Goal: Task Accomplishment & Management: Use online tool/utility

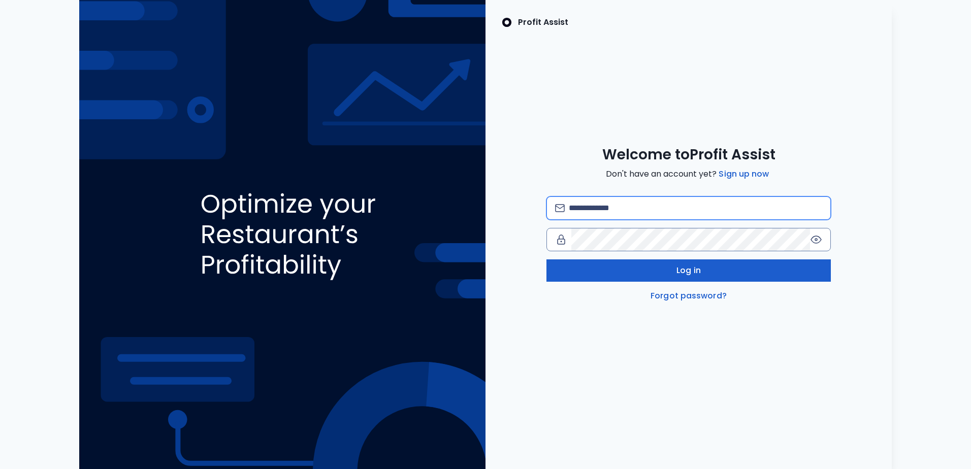
type input "**********"
click at [631, 271] on button "Log in" at bounding box center [688, 270] width 284 height 22
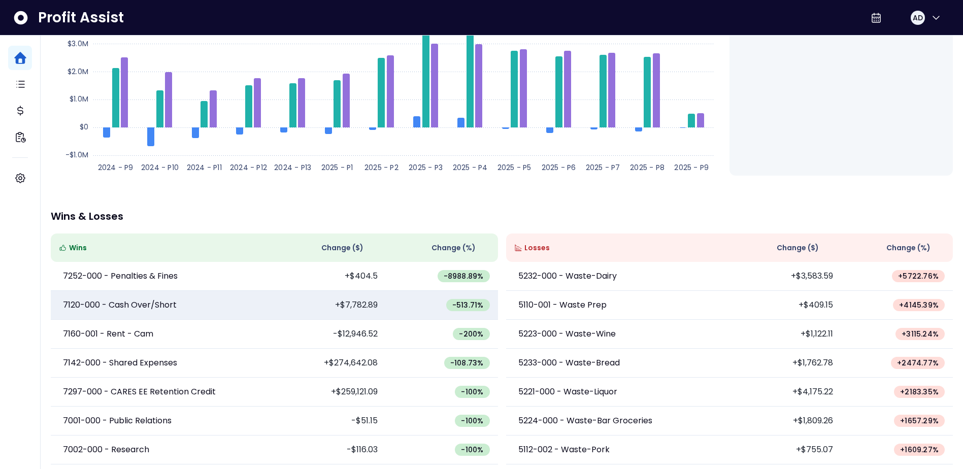
scroll to position [168, 0]
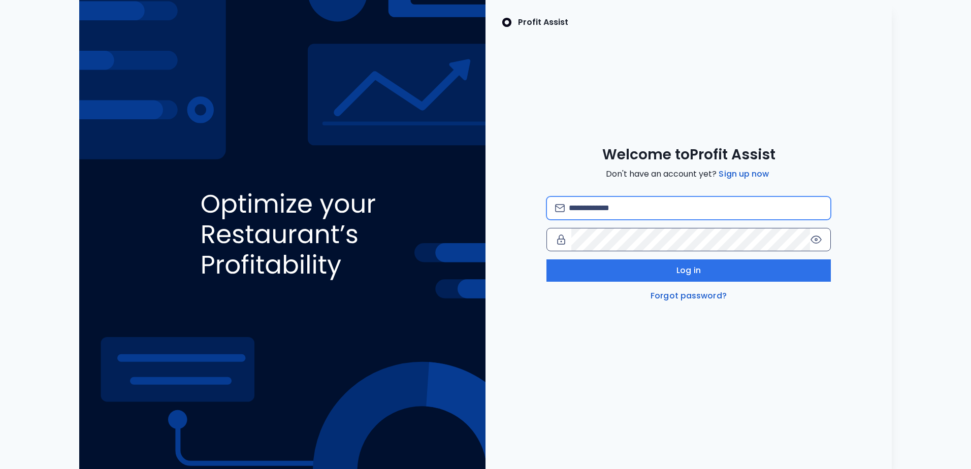
type input "**********"
click at [638, 251] on div at bounding box center [688, 239] width 284 height 23
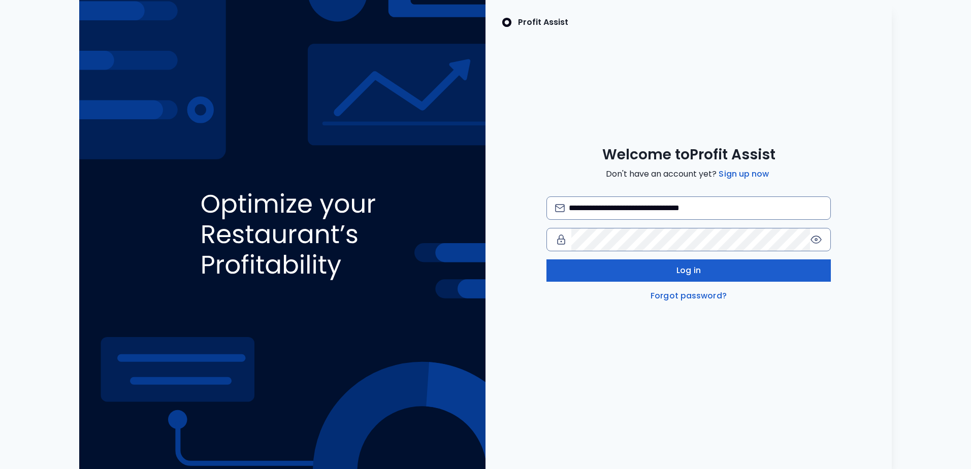
click at [632, 272] on button "Log in" at bounding box center [688, 270] width 284 height 22
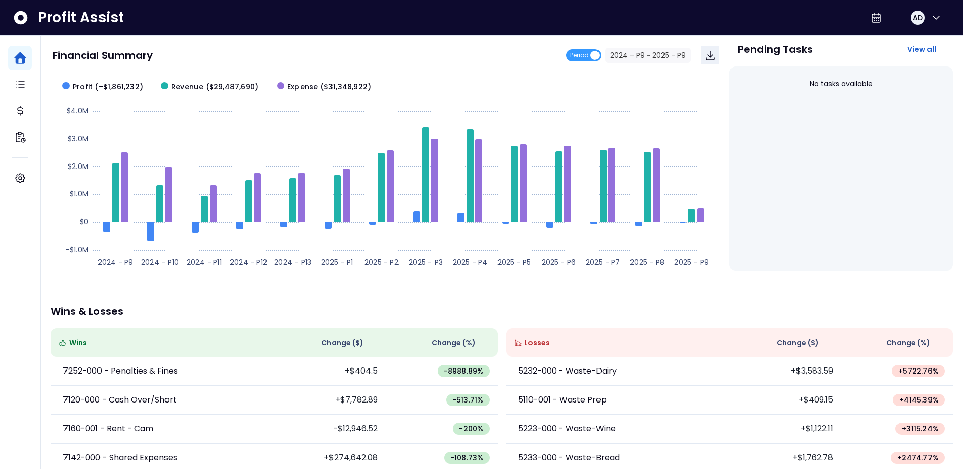
scroll to position [66, 0]
click at [675, 53] on button "2024 - P9 ~ 2025 - P9" at bounding box center [648, 55] width 86 height 15
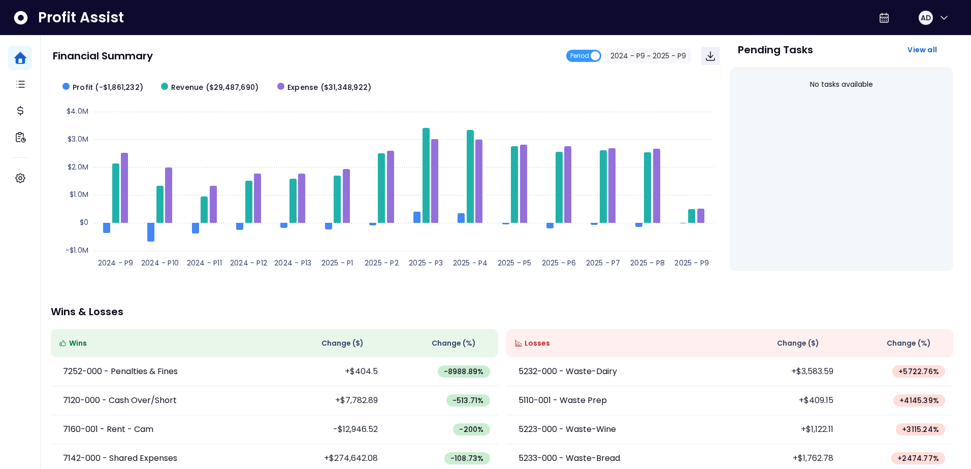
click at [606, 124] on button "Cancel" at bounding box center [609, 128] width 38 height 18
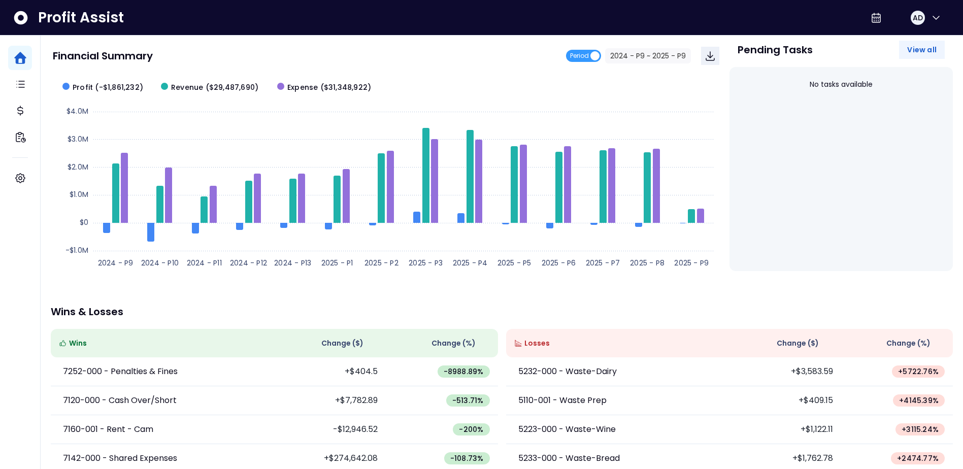
click at [929, 53] on span "View all" at bounding box center [921, 50] width 29 height 10
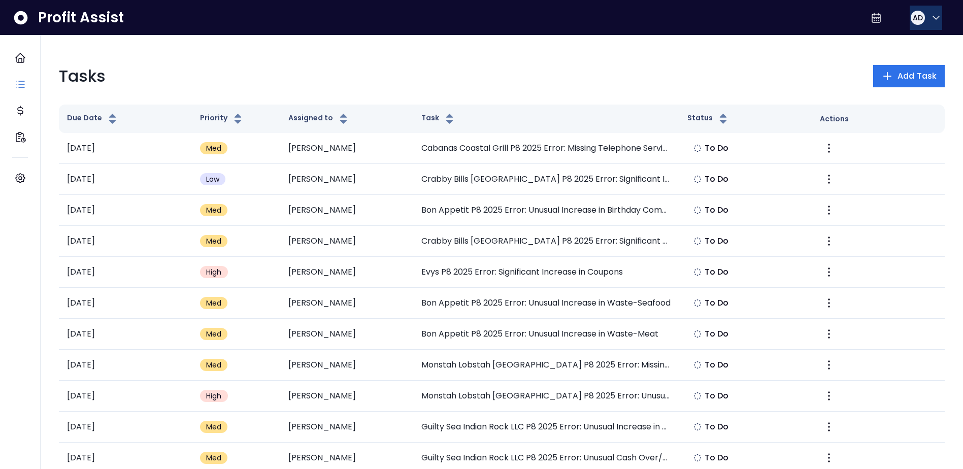
click at [919, 21] on span "AD" at bounding box center [918, 18] width 10 height 10
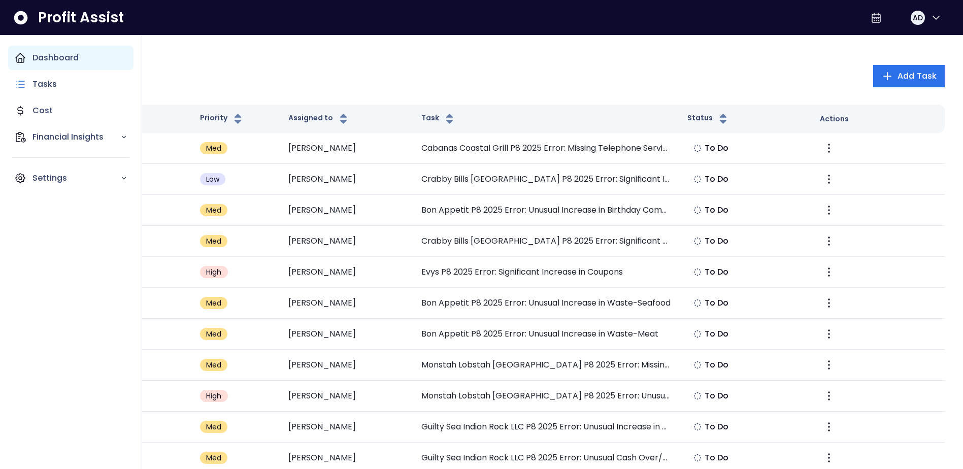
click at [23, 61] on icon "Main navigation" at bounding box center [20, 58] width 12 height 12
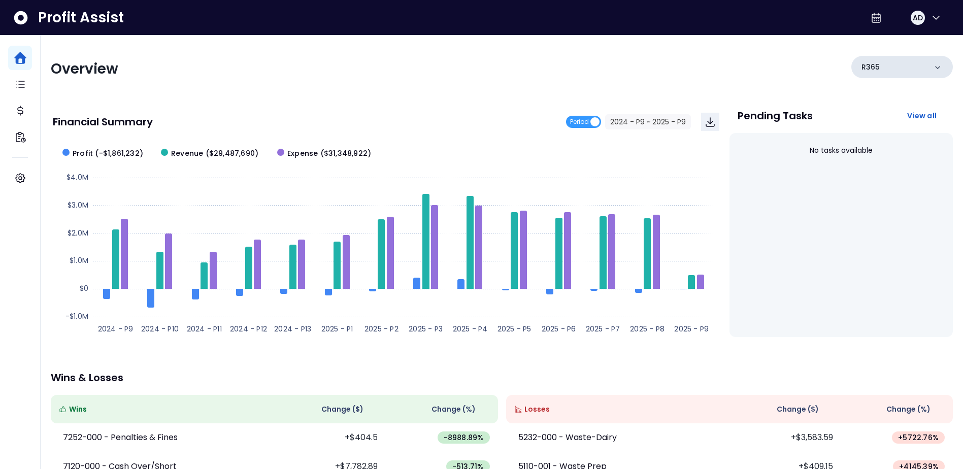
click at [868, 63] on p "R365" at bounding box center [871, 67] width 18 height 11
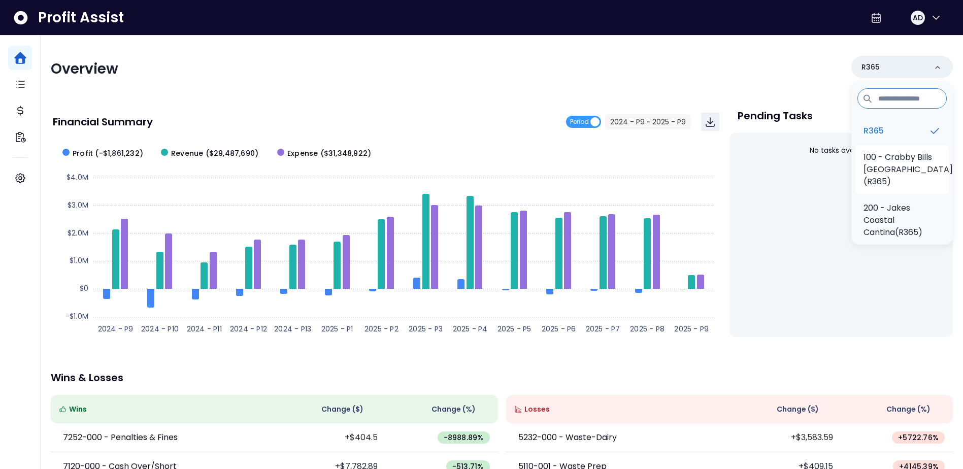
click at [881, 179] on p "100 - Crabby Bills Indian Rocks Beach(R365)" at bounding box center [908, 169] width 89 height 37
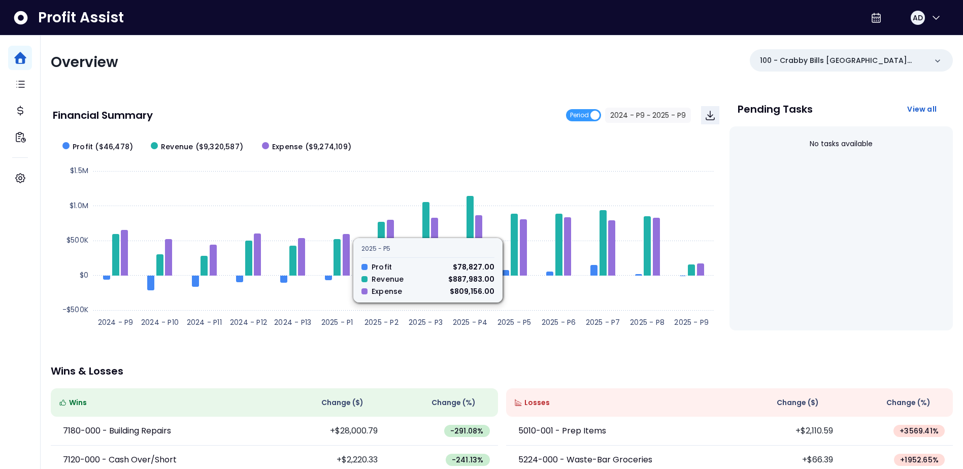
scroll to position [51, 0]
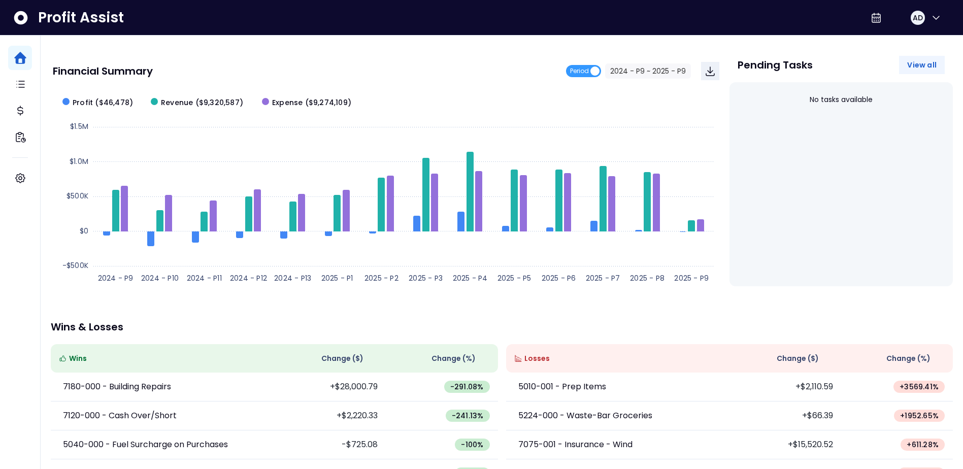
click at [924, 61] on span "View all" at bounding box center [921, 65] width 29 height 10
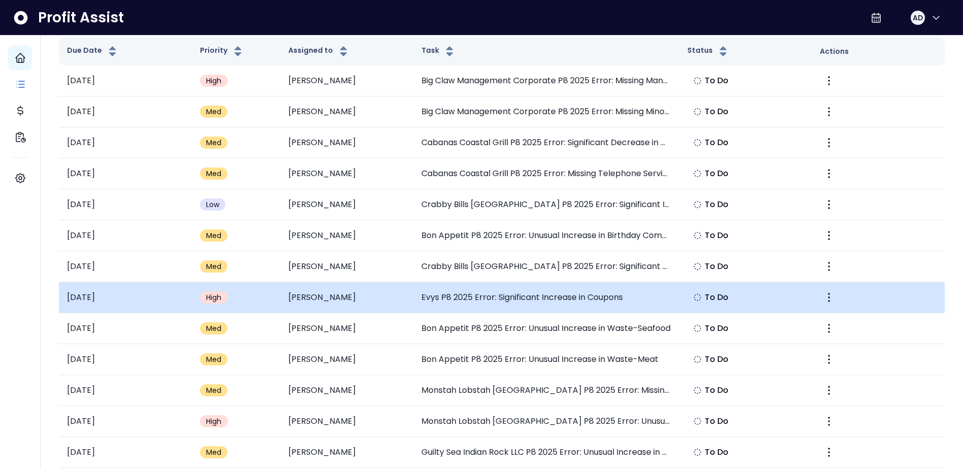
scroll to position [203, 0]
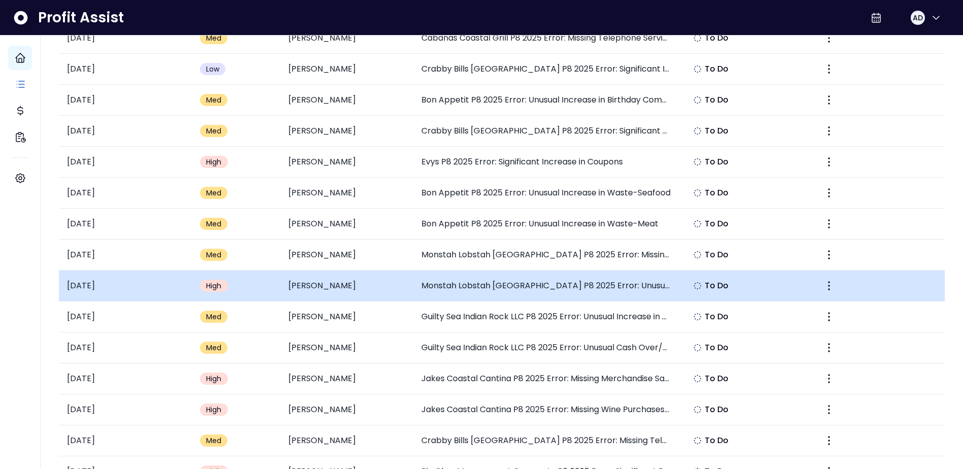
click at [552, 292] on td "Monstah Lobstah Indian Rocks Beach P8 2025 Error: Unusual Decrease in Electrici…" at bounding box center [546, 286] width 266 height 31
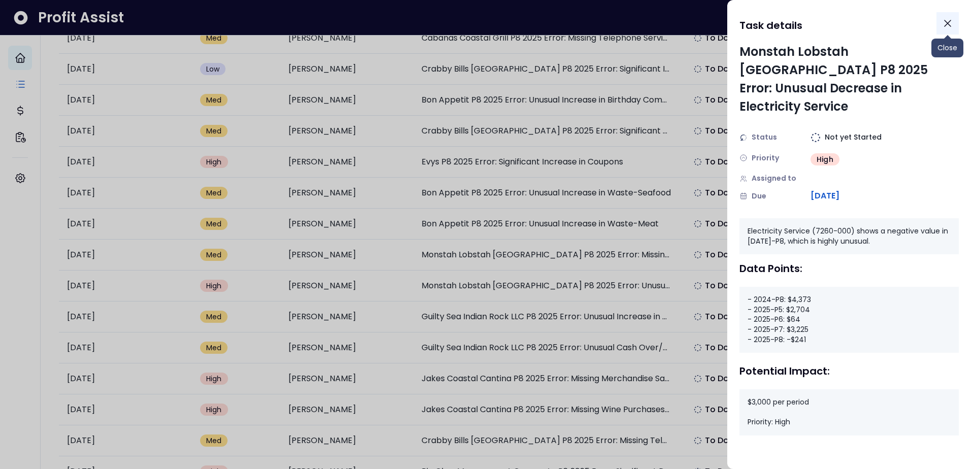
click at [956, 22] on button "Close" at bounding box center [947, 23] width 22 height 22
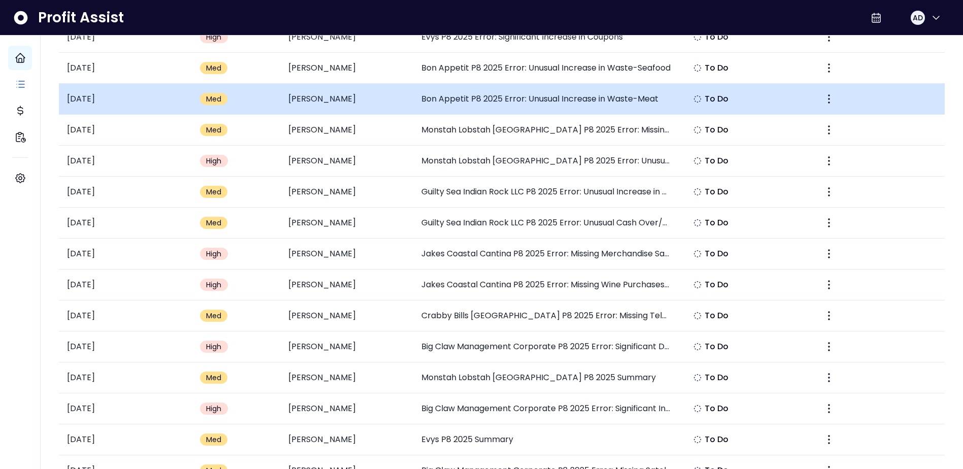
scroll to position [305, 0]
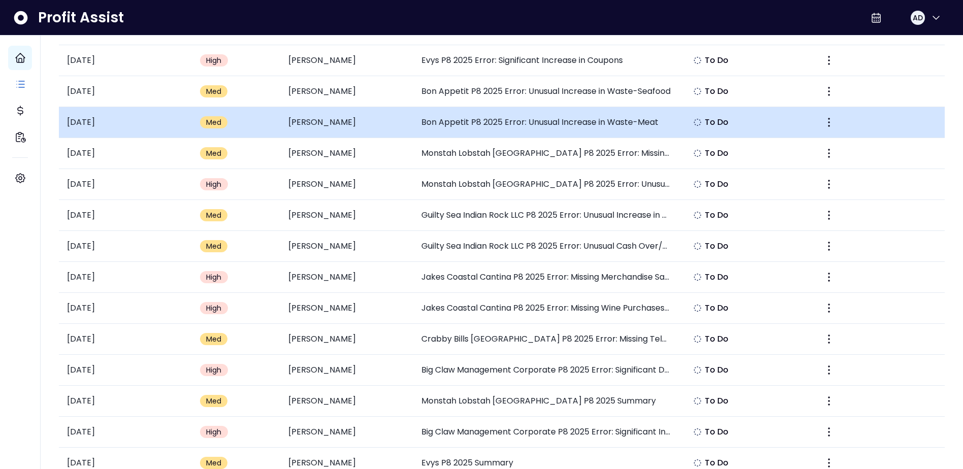
click at [614, 121] on td "Bon Appetit P8 2025 Error: Unusual Increase in Waste-Meat" at bounding box center [546, 122] width 266 height 31
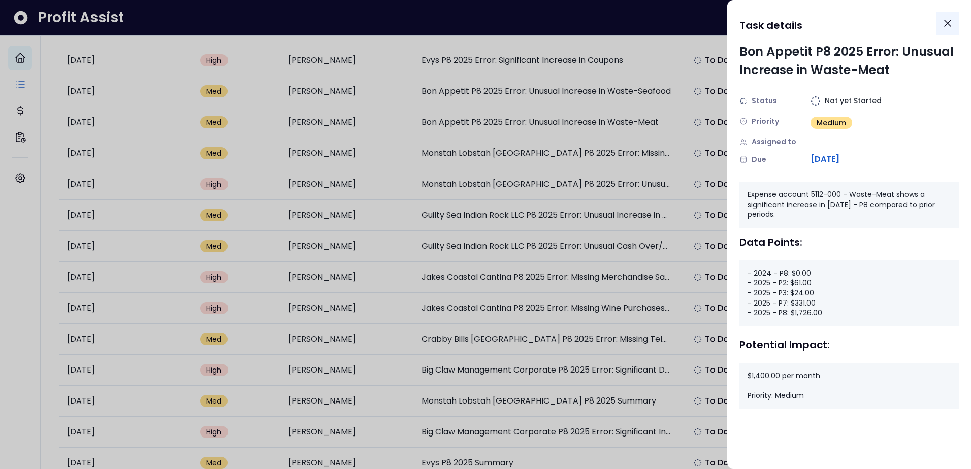
click at [956, 24] on button "Close" at bounding box center [947, 23] width 22 height 22
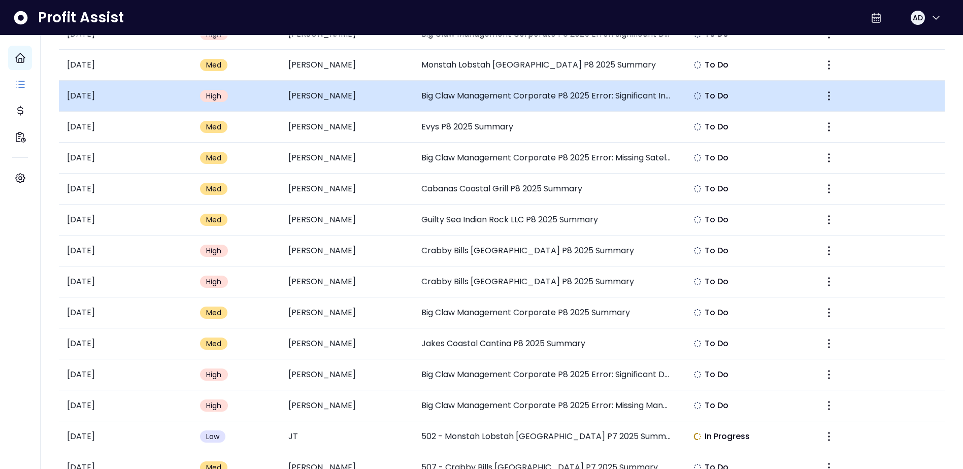
scroll to position [673, 0]
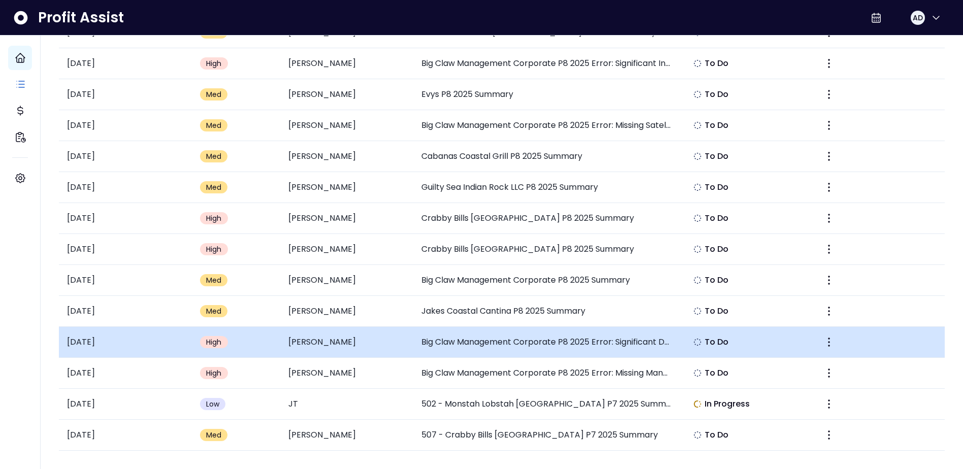
click at [501, 340] on td "Big Claw Management Corporate P8 2025 Error: Significant Drop in Natural Gas Ex…" at bounding box center [546, 342] width 266 height 31
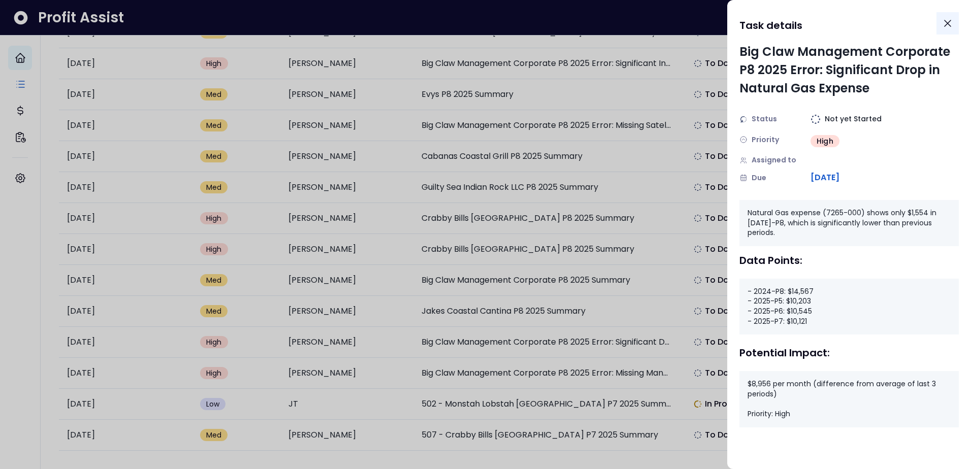
click at [943, 26] on icon "Close" at bounding box center [947, 23] width 12 height 12
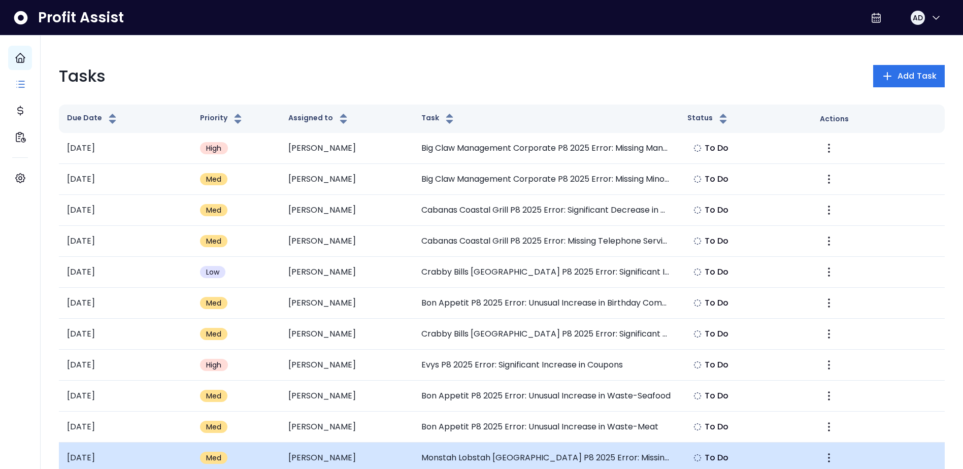
scroll to position [51, 0]
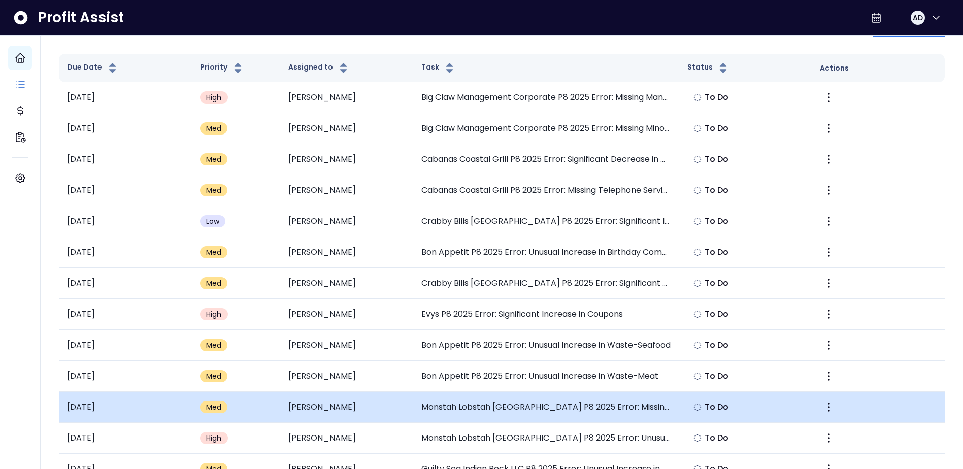
click at [529, 394] on td "Monstah Lobstah Indian Rocks Beach P8 2025 Error: Missing Plumbing Expense" at bounding box center [546, 407] width 266 height 31
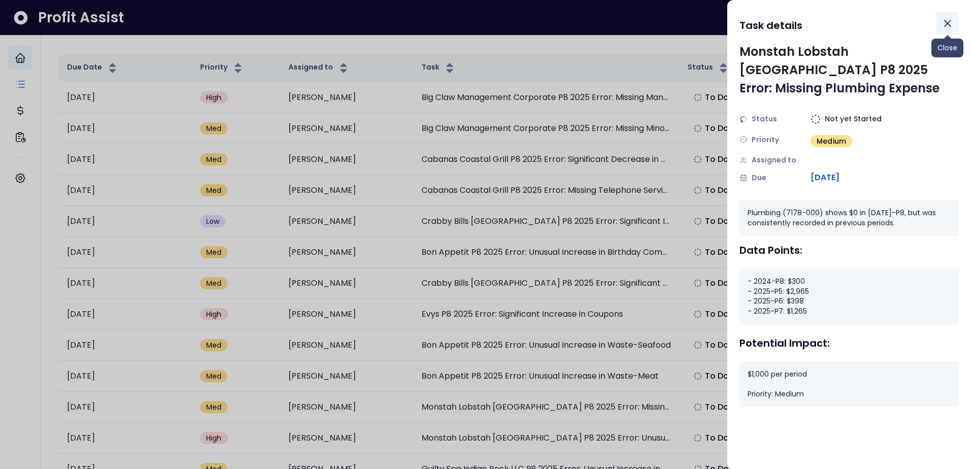
click at [949, 24] on icon "Close" at bounding box center [947, 23] width 12 height 12
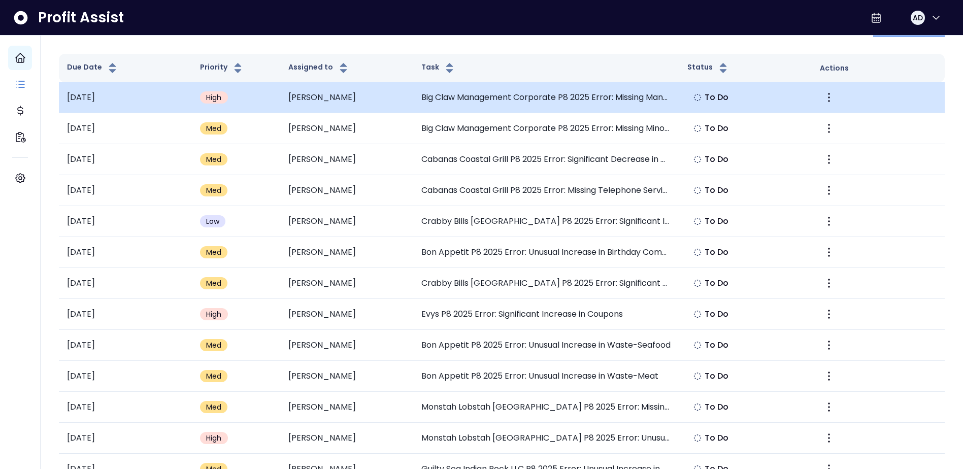
click at [591, 106] on td "Big Claw Management Corporate P8 2025 Error: Missing Management Fee Income" at bounding box center [546, 97] width 266 height 31
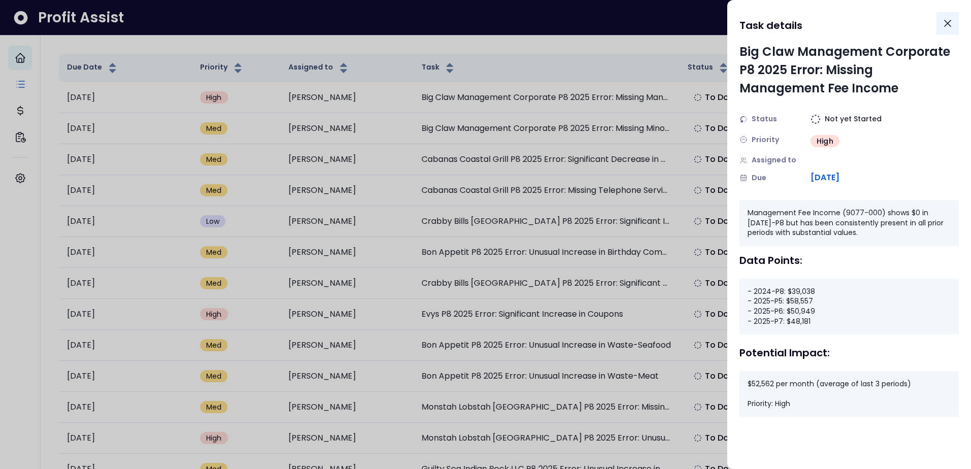
click at [954, 24] on button "Close" at bounding box center [947, 23] width 22 height 22
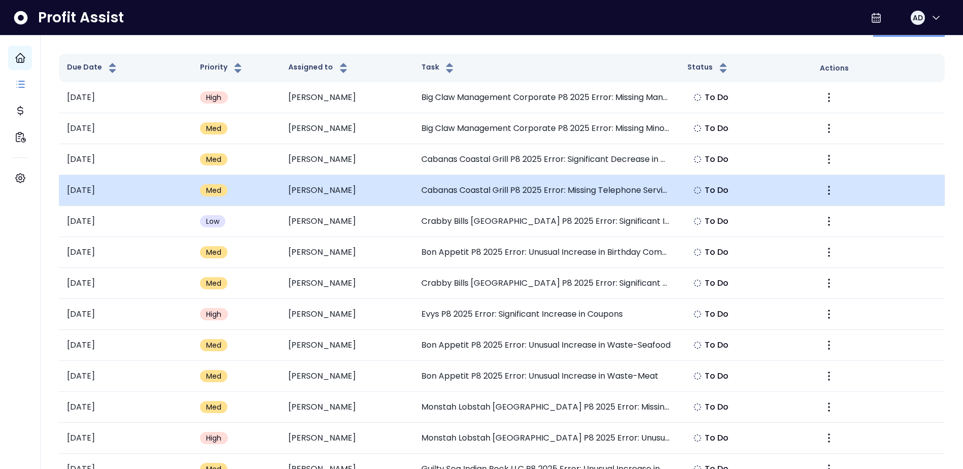
scroll to position [0, 0]
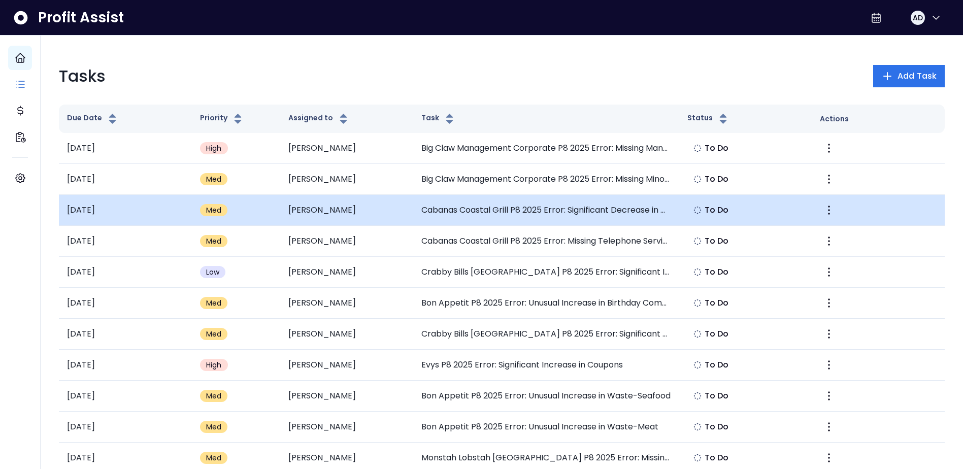
click at [592, 217] on td "Cabanas Coastal Grill P8 2025 Error: Significant Decrease in CO2 Tank Rental" at bounding box center [546, 210] width 266 height 31
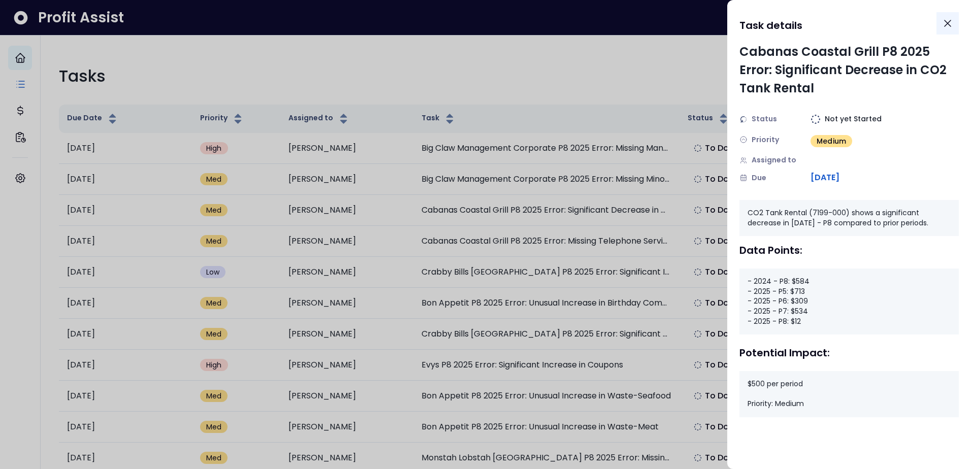
click at [957, 26] on button "Close" at bounding box center [947, 23] width 22 height 22
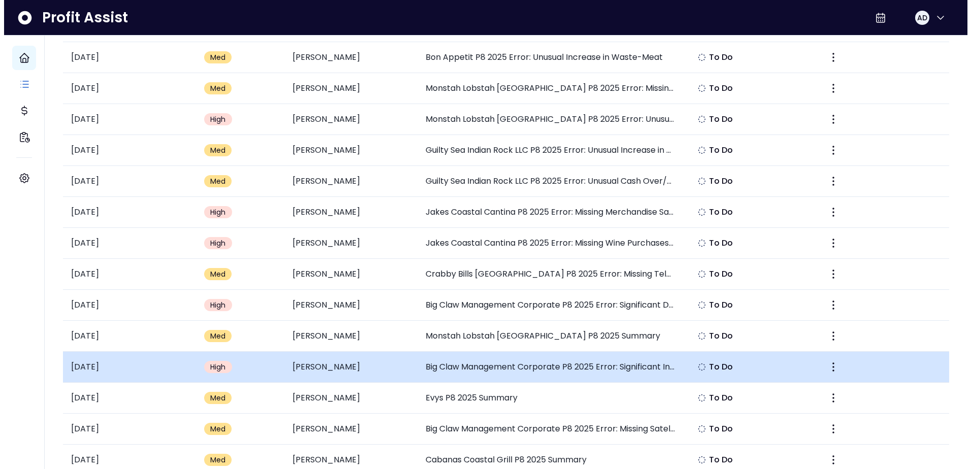
scroll to position [457, 0]
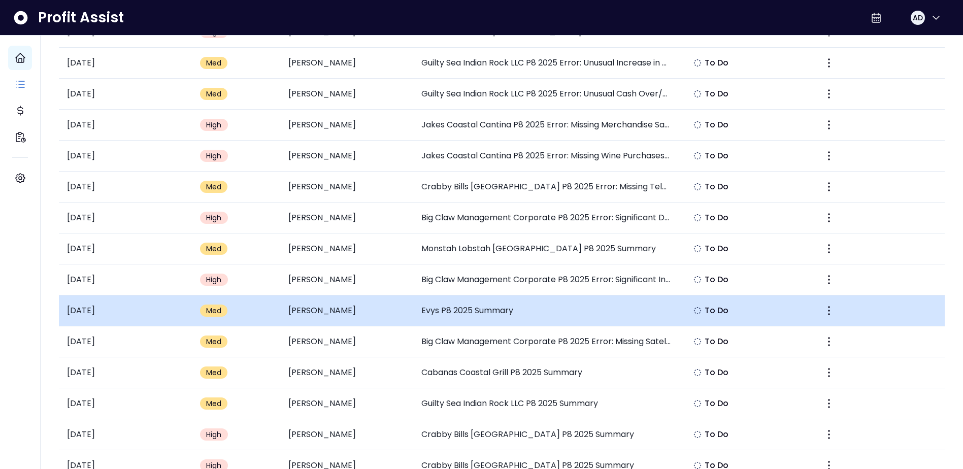
click at [559, 304] on td "Evys P8 2025 Summary" at bounding box center [546, 311] width 266 height 31
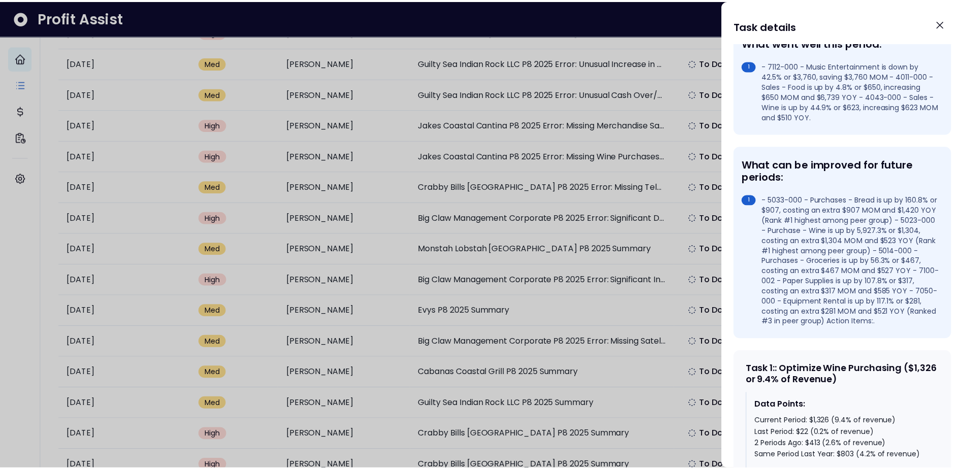
scroll to position [0, 0]
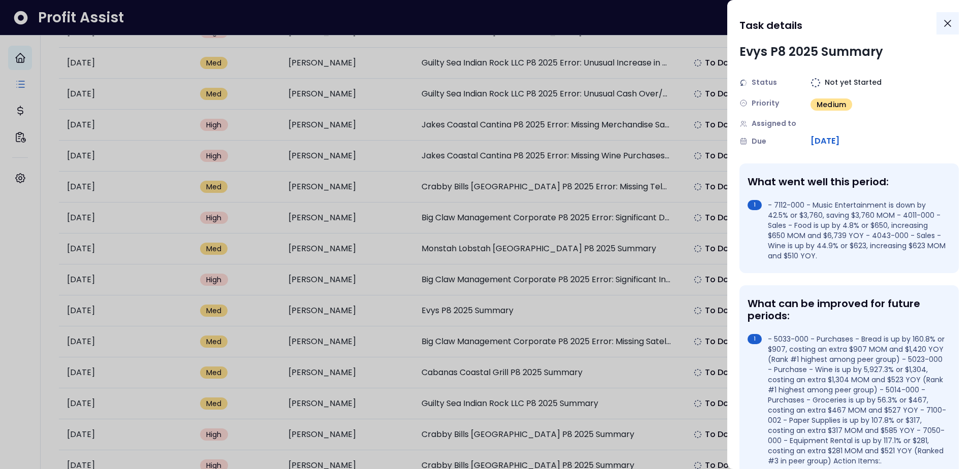
click at [949, 22] on icon "Close" at bounding box center [947, 23] width 6 height 6
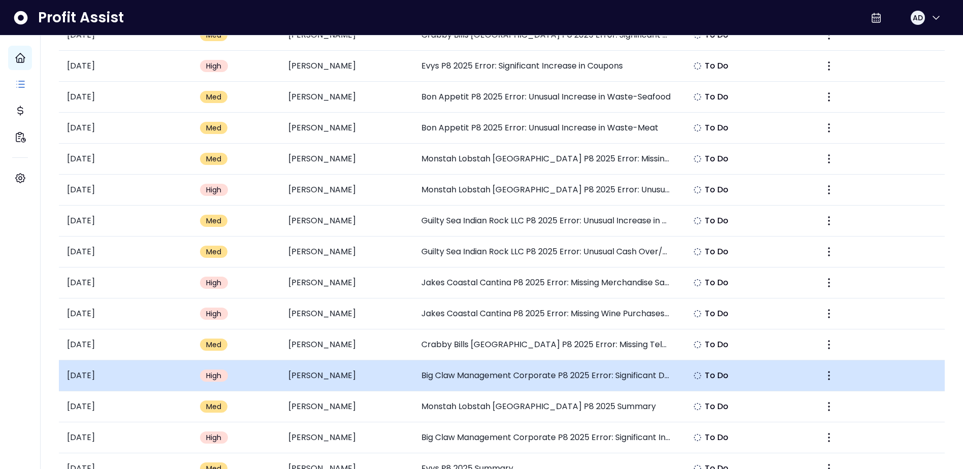
scroll to position [305, 0]
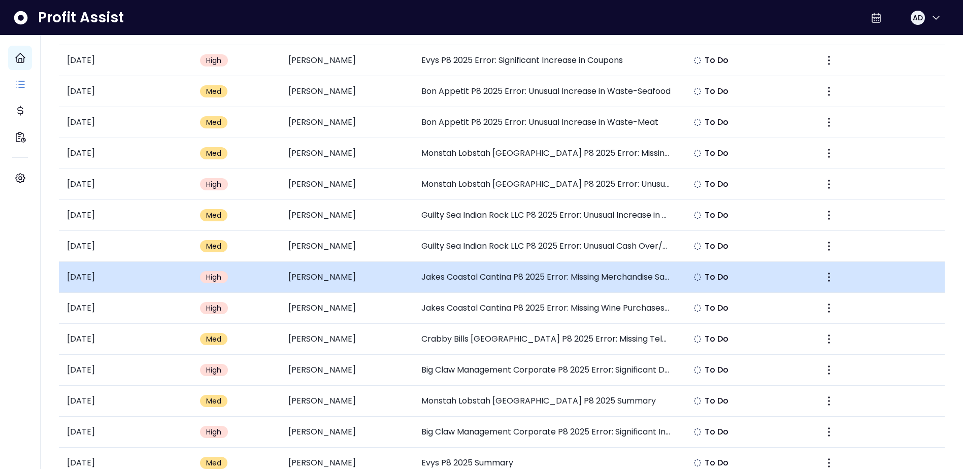
click at [535, 278] on td "Jakes Coastal Cantina P8 2025 Error: Missing Merchandise Sales in P8" at bounding box center [546, 277] width 266 height 31
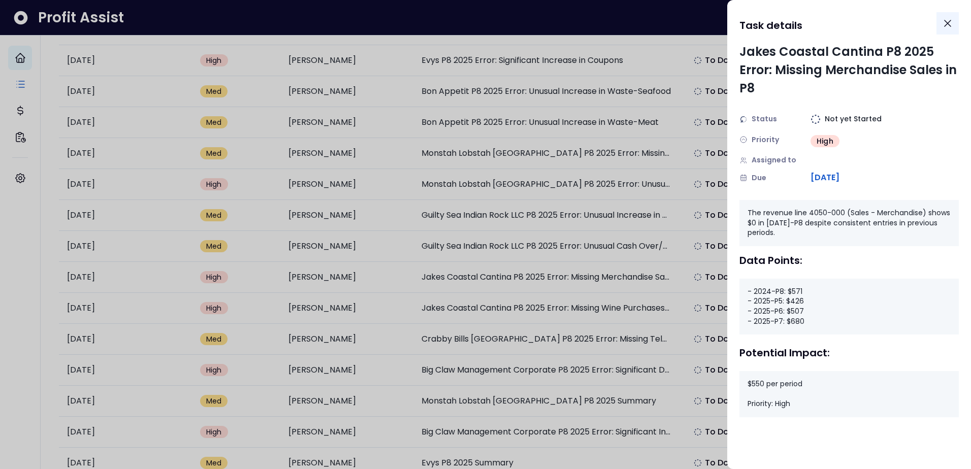
click at [954, 20] on button "Close" at bounding box center [947, 23] width 22 height 22
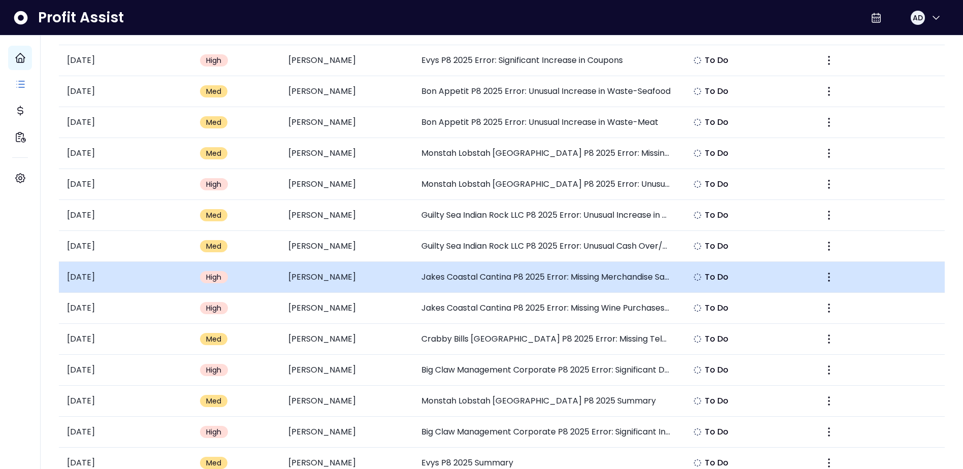
click at [528, 275] on td "Jakes Coastal Cantina P8 2025 Error: Missing Merchandise Sales in P8" at bounding box center [546, 277] width 266 height 31
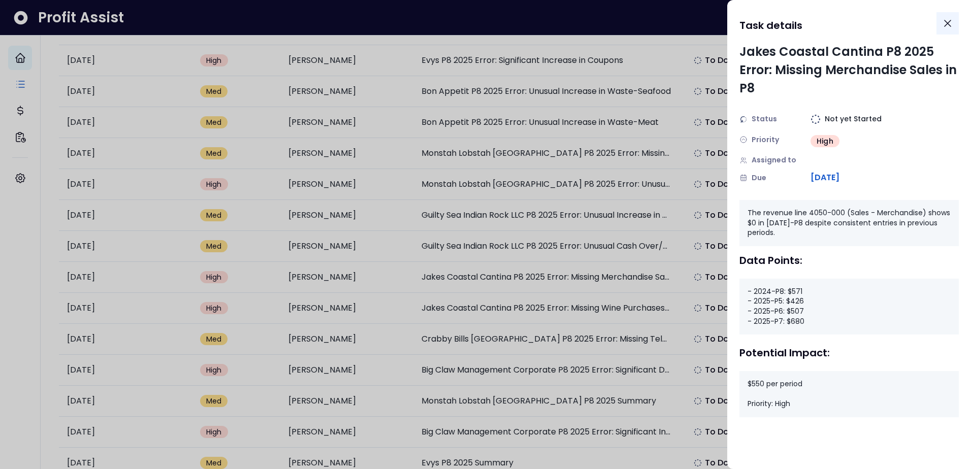
click at [957, 23] on button "Close" at bounding box center [947, 23] width 22 height 22
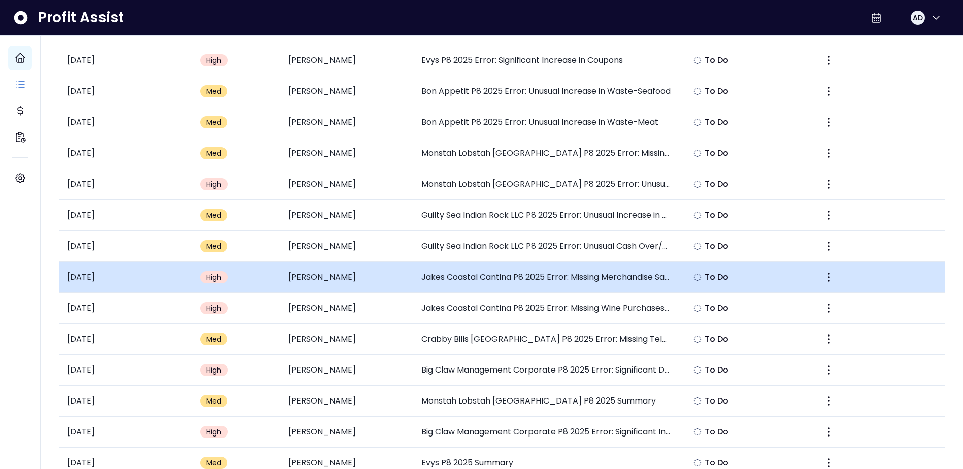
click at [316, 267] on td "Matt" at bounding box center [346, 277] width 133 height 31
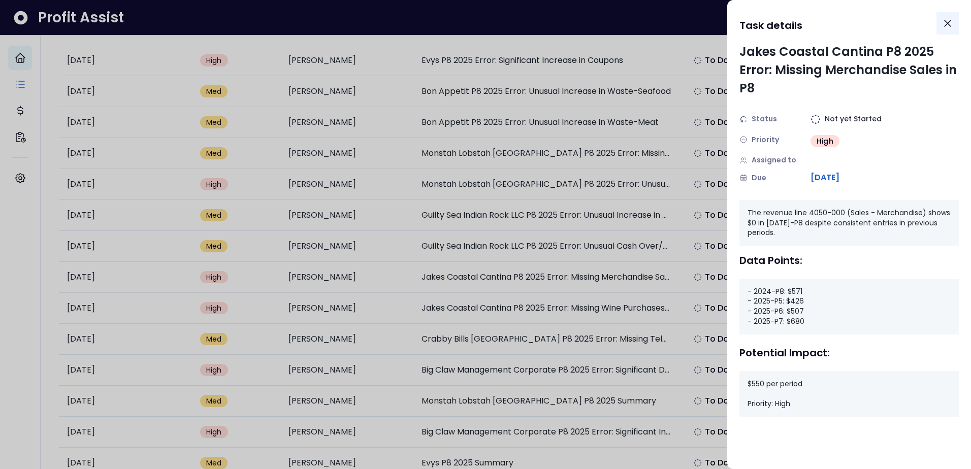
click at [946, 22] on icon "Close" at bounding box center [947, 23] width 6 height 6
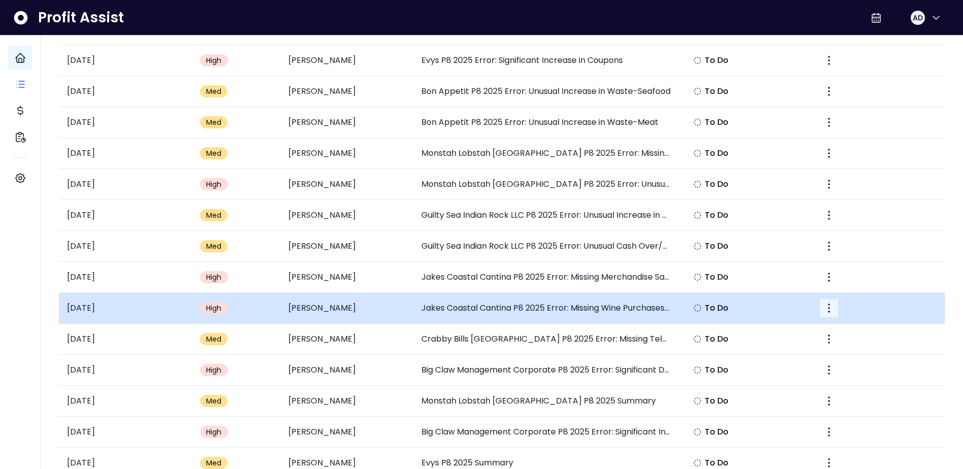
click at [828, 306] on icon "More" at bounding box center [829, 308] width 12 height 12
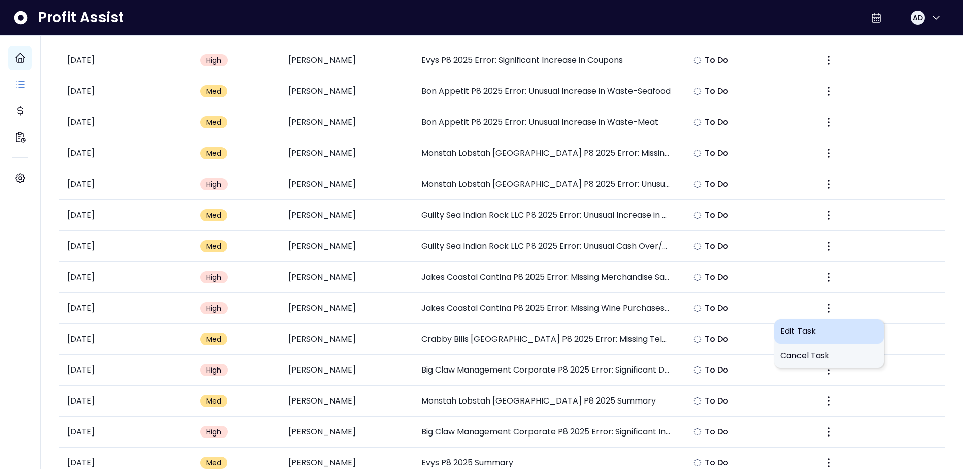
click at [798, 332] on span "Edit Task" at bounding box center [828, 331] width 97 height 12
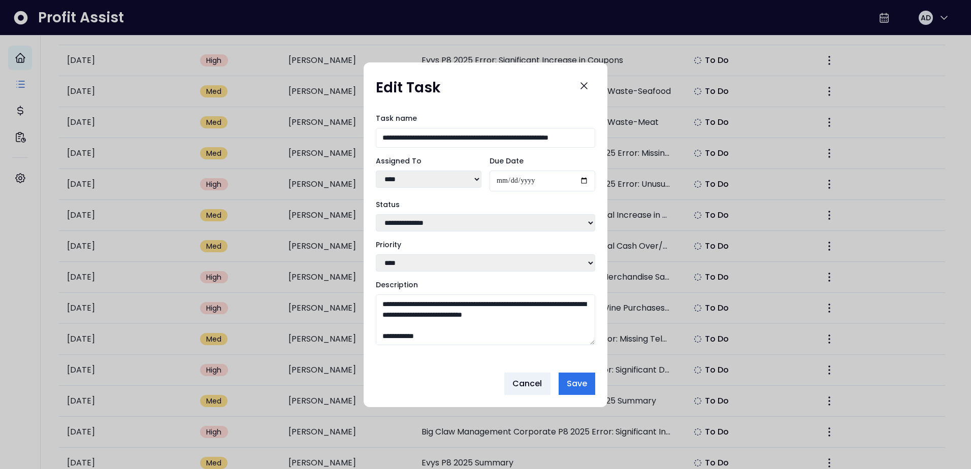
click at [479, 171] on select "**** **** **** ***** **** ** ******" at bounding box center [429, 179] width 106 height 17
select select "***"
click at [376, 171] on select "**** **** **** ***** **** ** ******" at bounding box center [429, 179] width 106 height 17
click at [579, 91] on button "Close" at bounding box center [584, 86] width 22 height 22
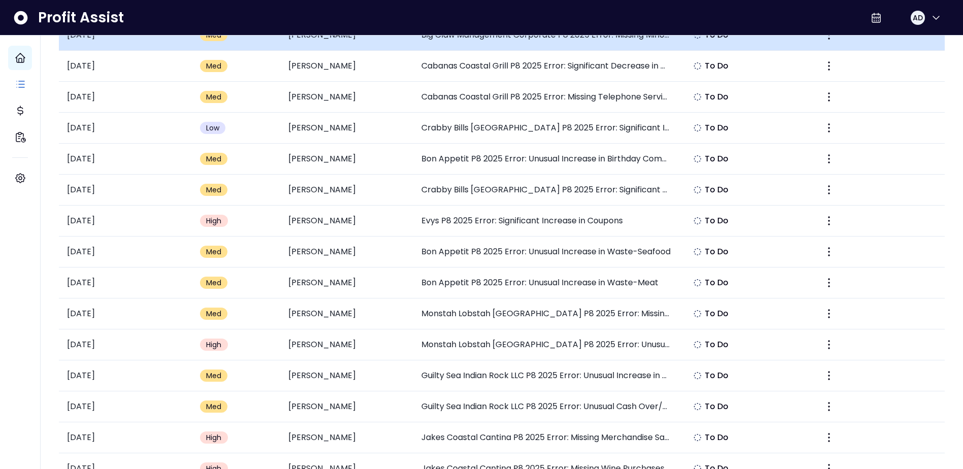
scroll to position [152, 0]
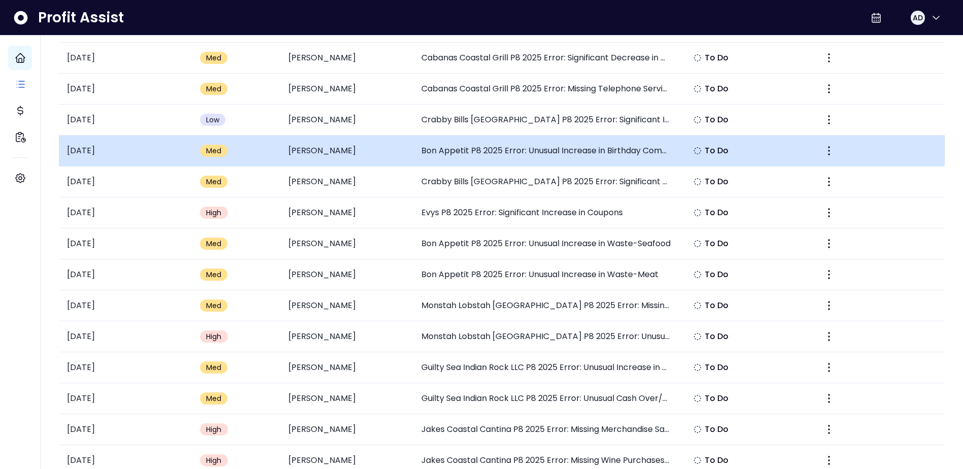
click at [509, 145] on td "Bon Appetit P8 2025 Error: Unusual Increase in Birthday Comps" at bounding box center [546, 151] width 266 height 31
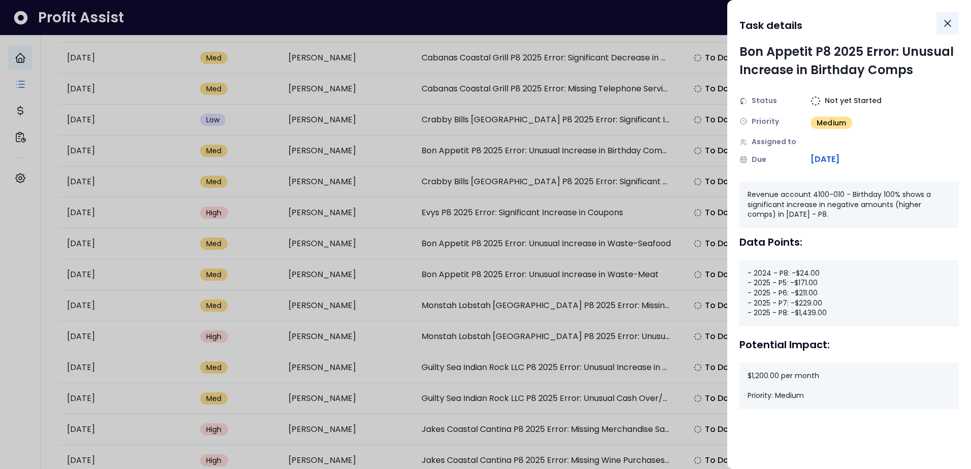
click at [943, 24] on icon "Close" at bounding box center [947, 23] width 12 height 12
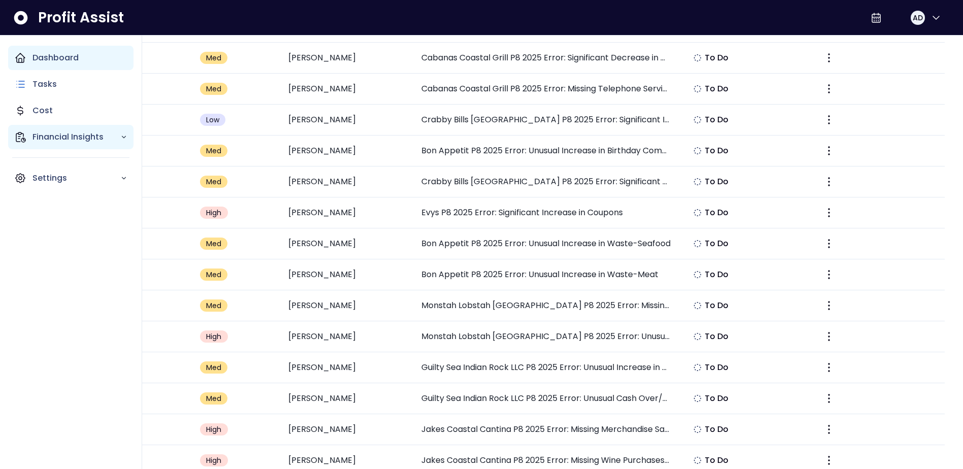
click at [66, 130] on div "Financial Insights" at bounding box center [70, 137] width 125 height 24
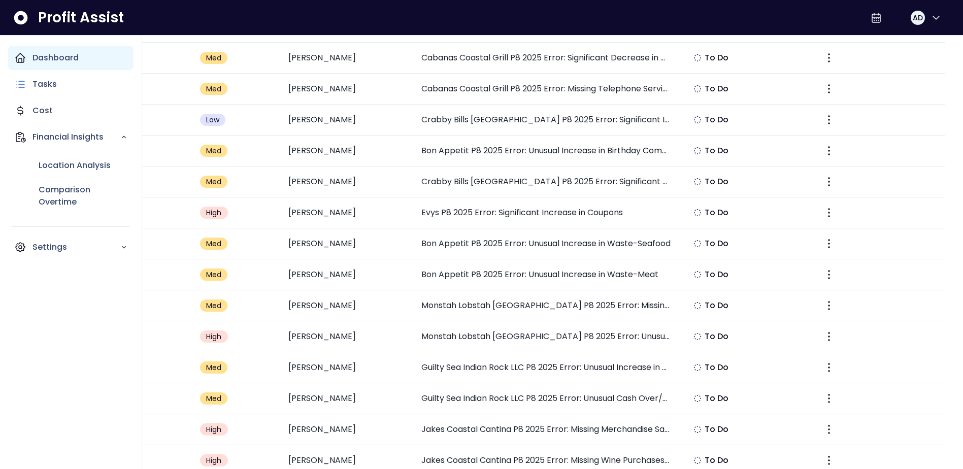
click at [70, 55] on p "Dashboard" at bounding box center [55, 58] width 46 height 12
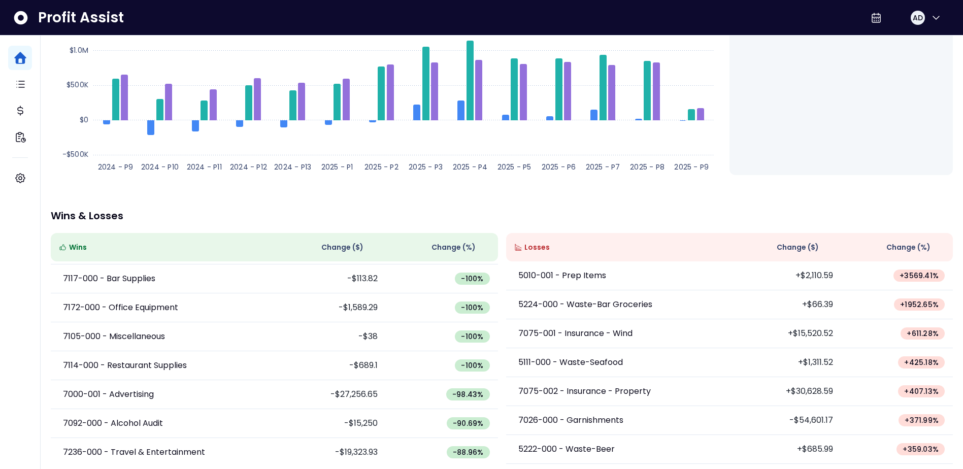
scroll to position [168, 0]
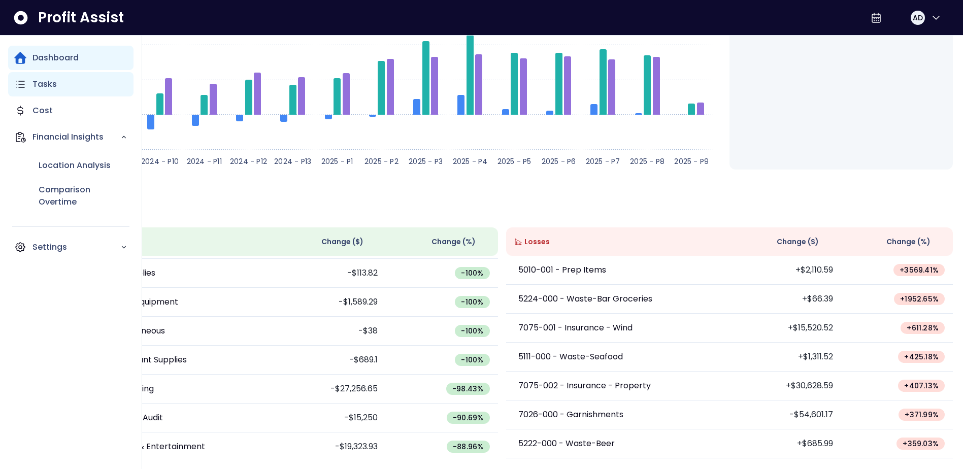
click at [81, 82] on div "Tasks" at bounding box center [70, 84] width 125 height 24
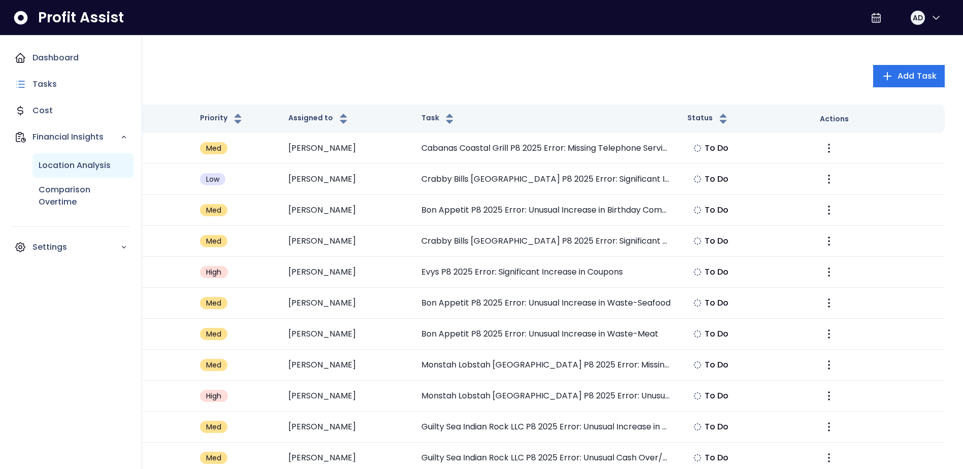
click at [59, 159] on div "Location Analysis" at bounding box center [82, 165] width 101 height 24
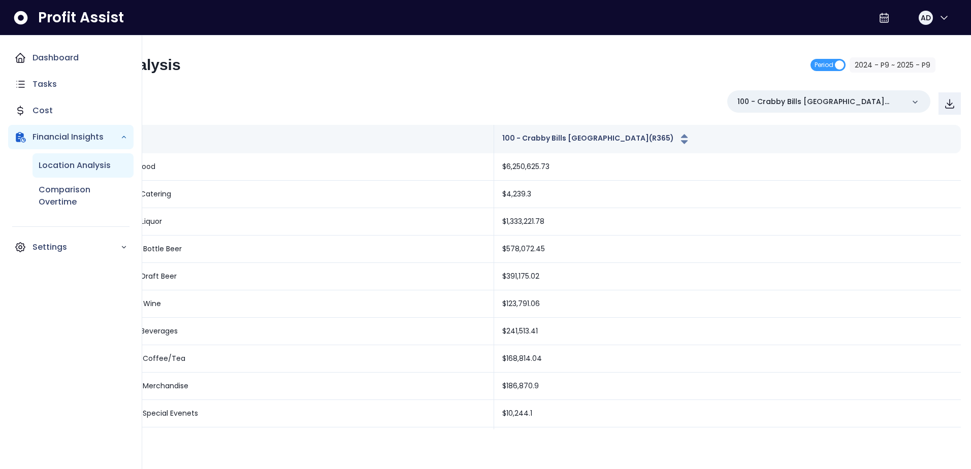
click at [58, 172] on div "Location Analysis" at bounding box center [82, 165] width 101 height 24
click at [54, 184] on p "Comparison Overtime" at bounding box center [83, 196] width 89 height 24
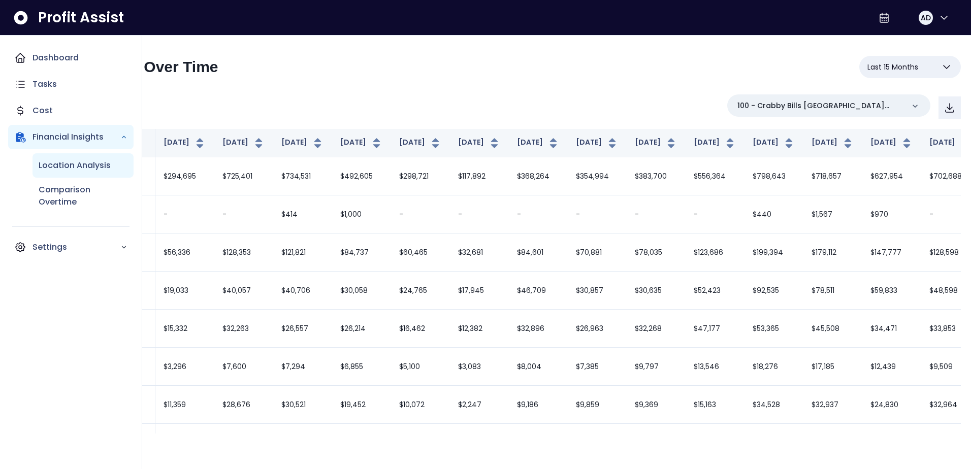
click at [52, 161] on p "Location Analysis" at bounding box center [75, 165] width 72 height 12
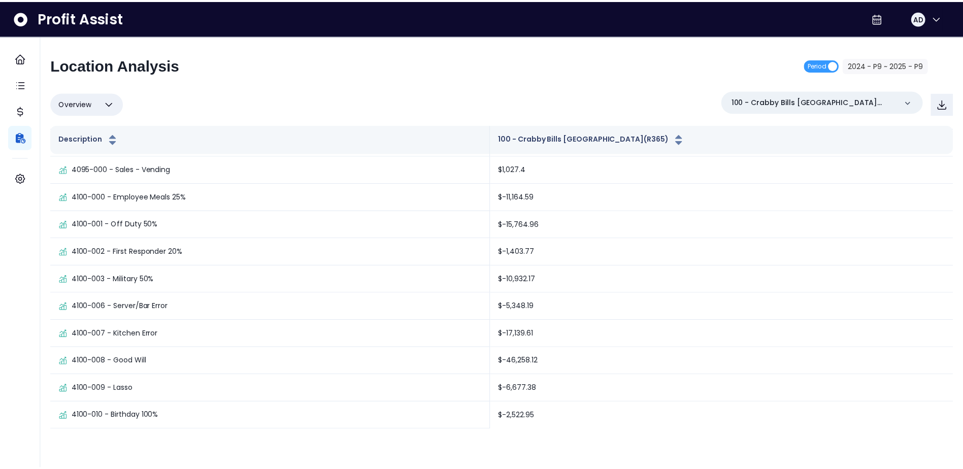
scroll to position [355, 0]
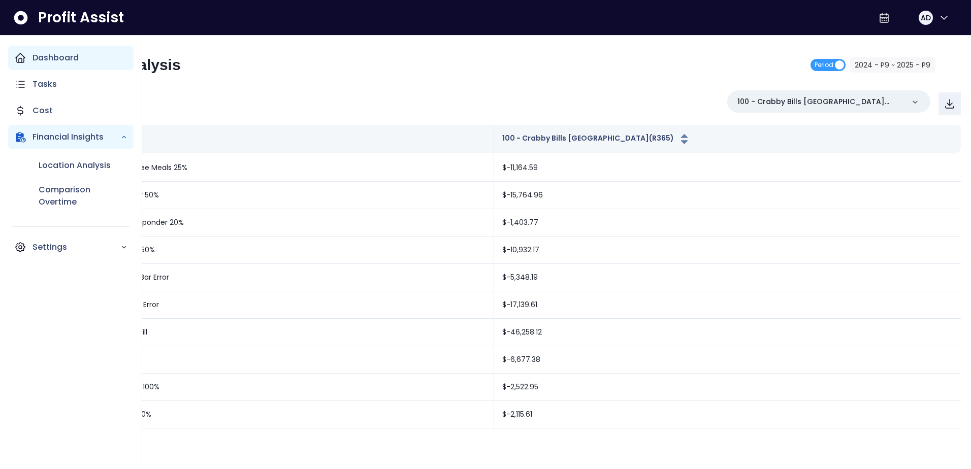
click at [11, 53] on div "Dashboard" at bounding box center [70, 58] width 125 height 24
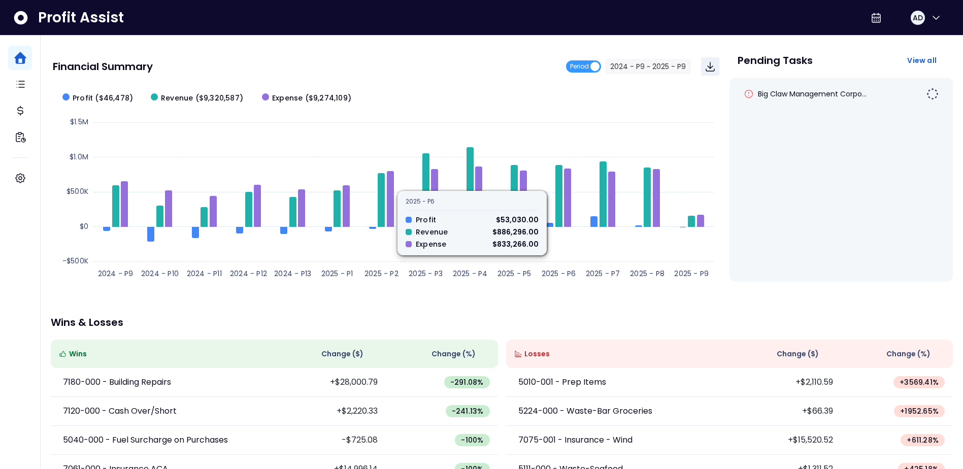
scroll to position [152, 0]
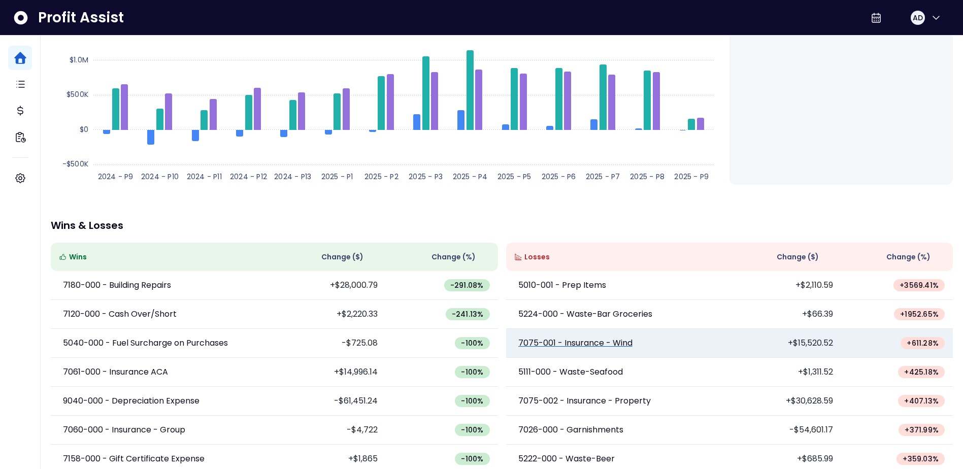
click at [686, 347] on link "7075-001 - Insurance - Wind" at bounding box center [617, 343] width 207 height 12
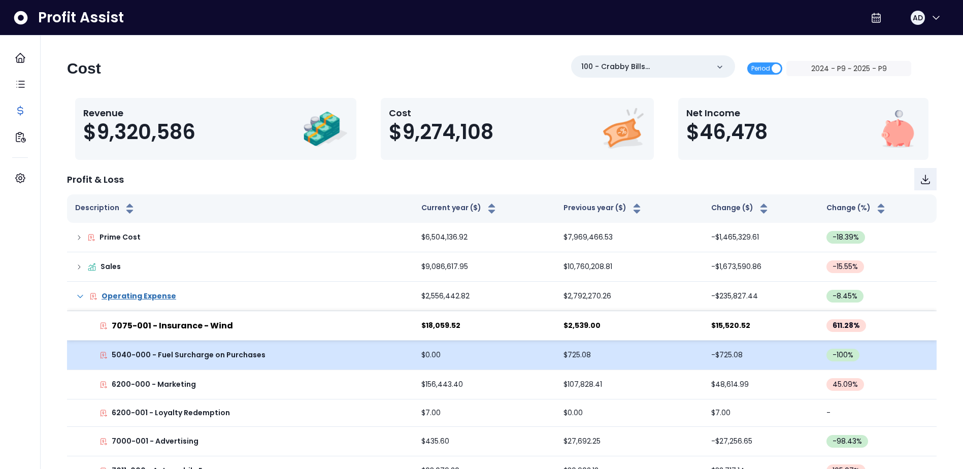
scroll to position [152, 0]
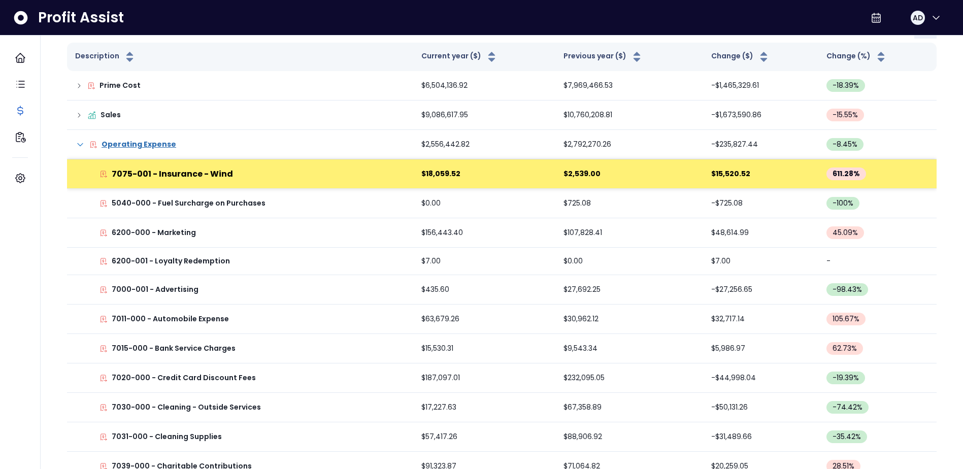
click at [491, 167] on td "$18,059.52" at bounding box center [484, 173] width 143 height 29
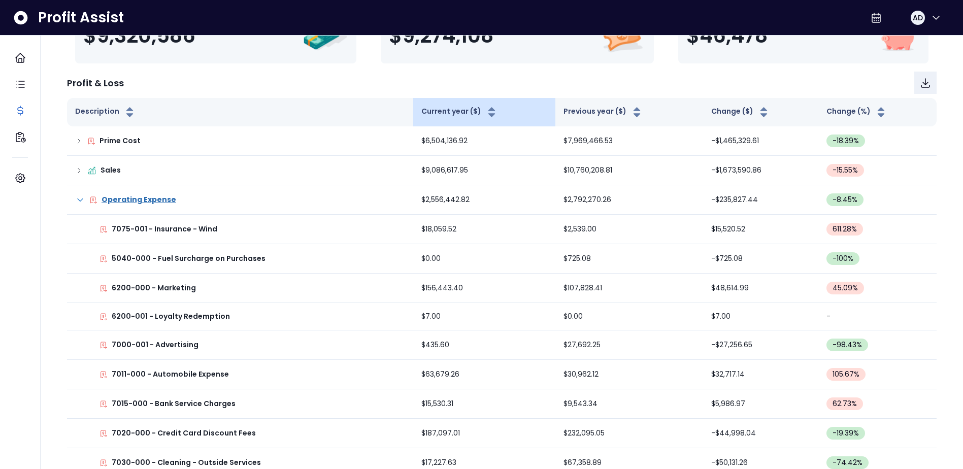
scroll to position [0, 0]
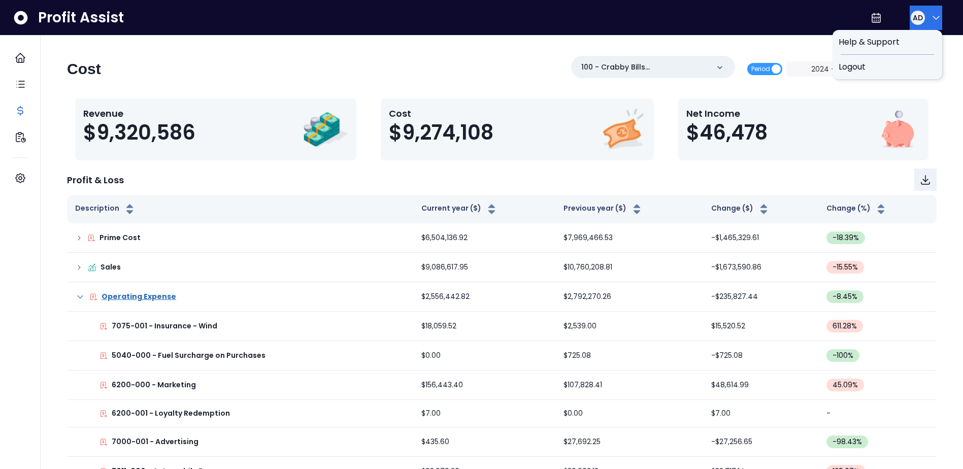
click at [934, 28] on button "AD" at bounding box center [926, 18] width 32 height 24
click at [873, 16] on icon at bounding box center [876, 18] width 12 height 12
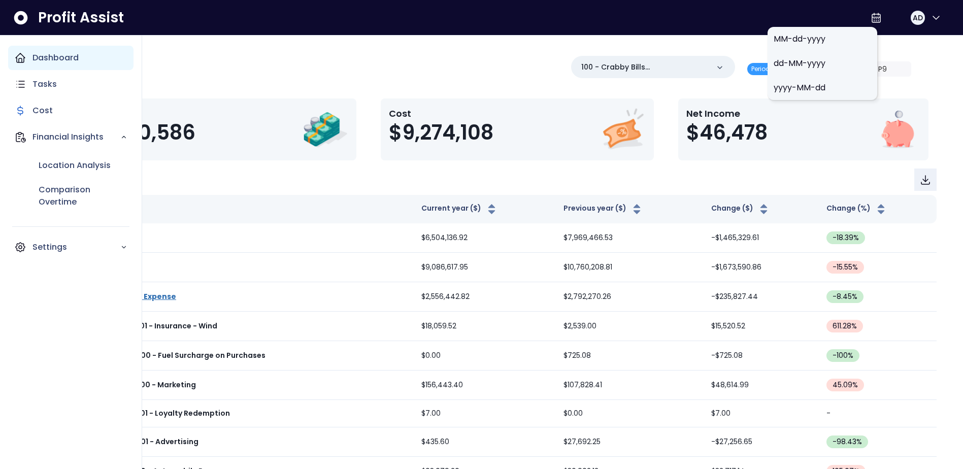
click at [23, 68] on div "Dashboard" at bounding box center [70, 58] width 125 height 24
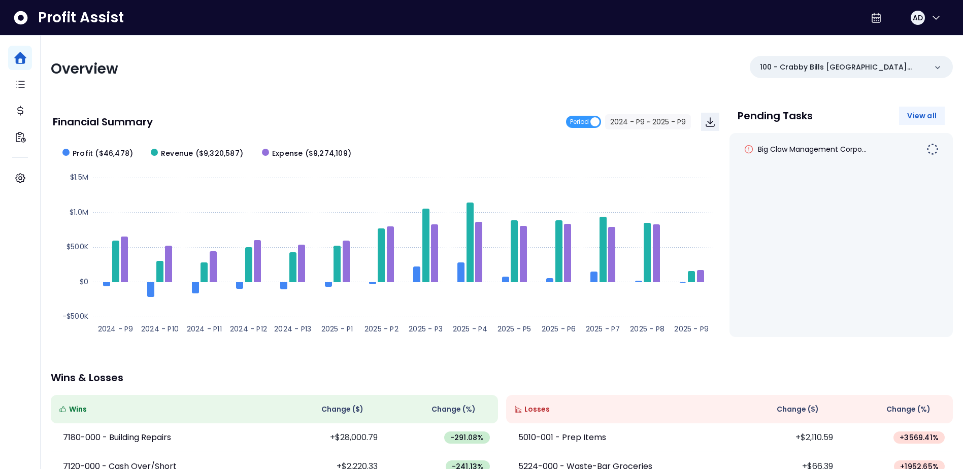
click at [938, 119] on button "View all" at bounding box center [922, 116] width 46 height 18
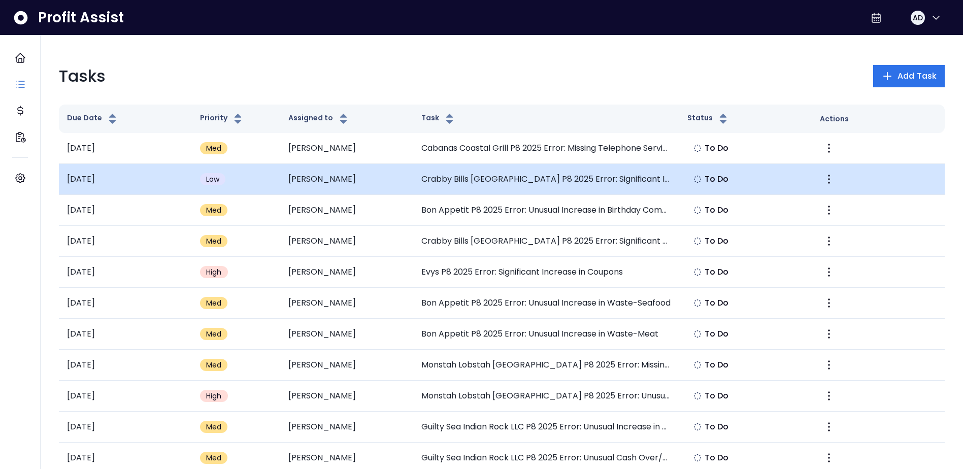
click at [451, 183] on td "Crabby Bills Palm Harbor P8 2025 Error: Significant Increase in Executive 50% D…" at bounding box center [546, 179] width 266 height 31
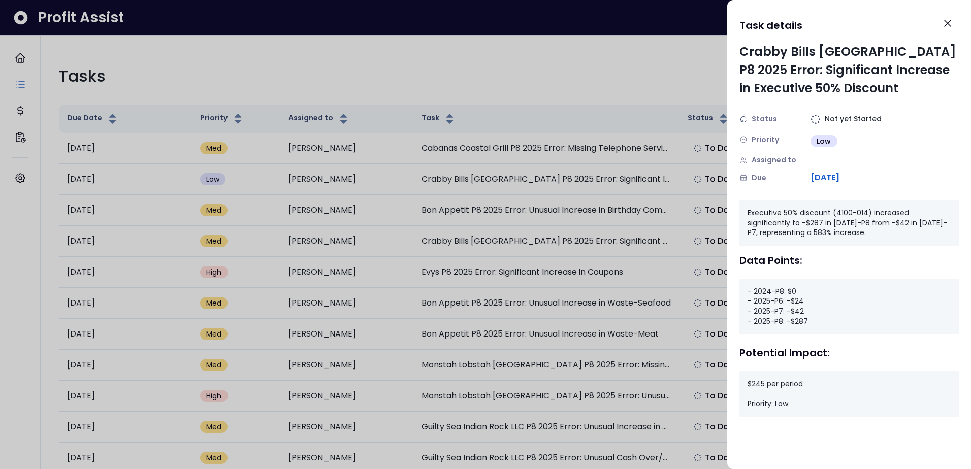
click at [629, 85] on div at bounding box center [485, 234] width 971 height 469
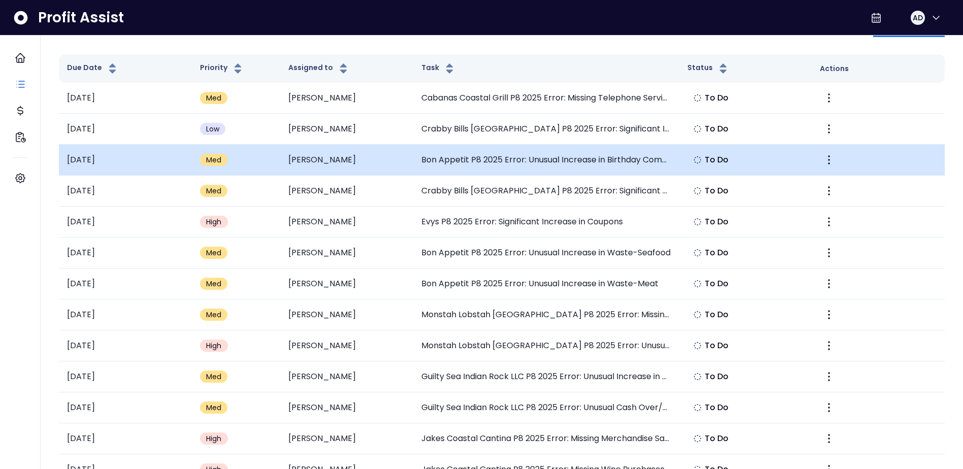
scroll to position [51, 0]
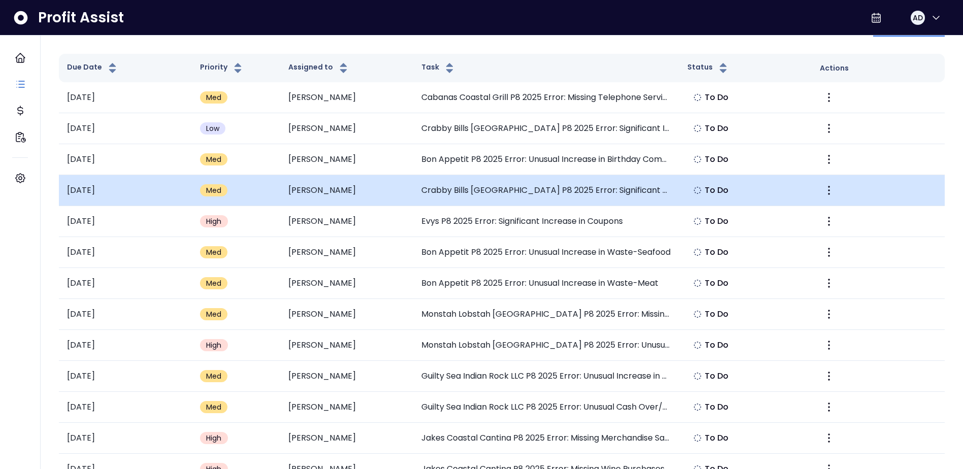
click at [575, 191] on td "Crabby Bills Palm Harbor P8 2025 Error: Significant Decrease in Test Food" at bounding box center [546, 190] width 266 height 31
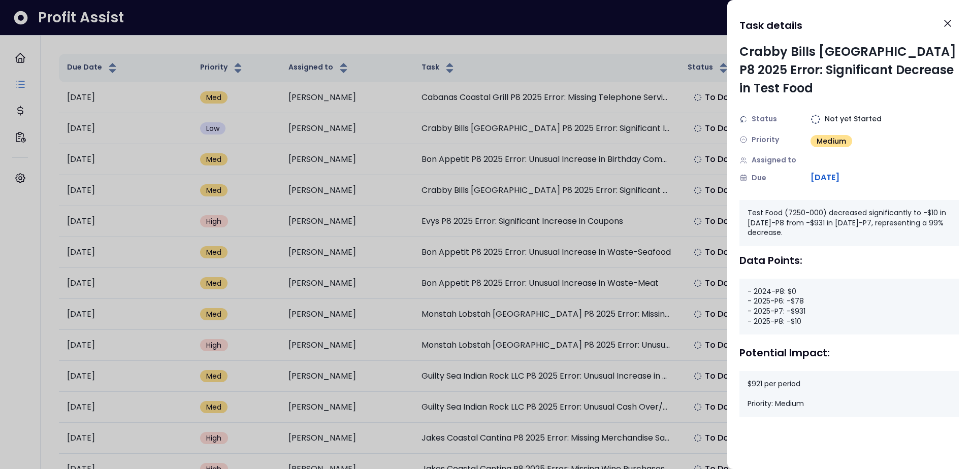
drag, startPoint x: 755, startPoint y: 214, endPoint x: 773, endPoint y: 187, distance: 32.5
click at [757, 214] on div "Test Food (7250-000) decreased significantly to -$10 in 2025-P8 from -$931 in 2…" at bounding box center [848, 223] width 219 height 46
click at [621, 41] on div at bounding box center [485, 234] width 971 height 469
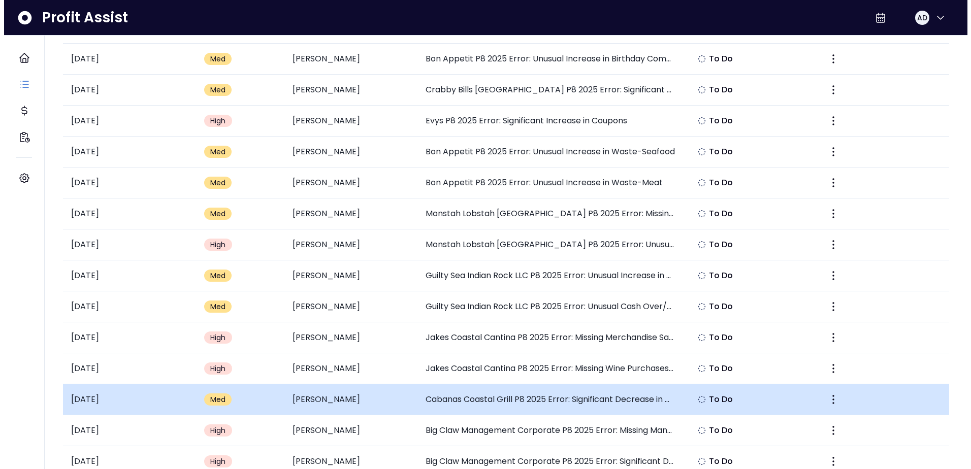
scroll to position [152, 0]
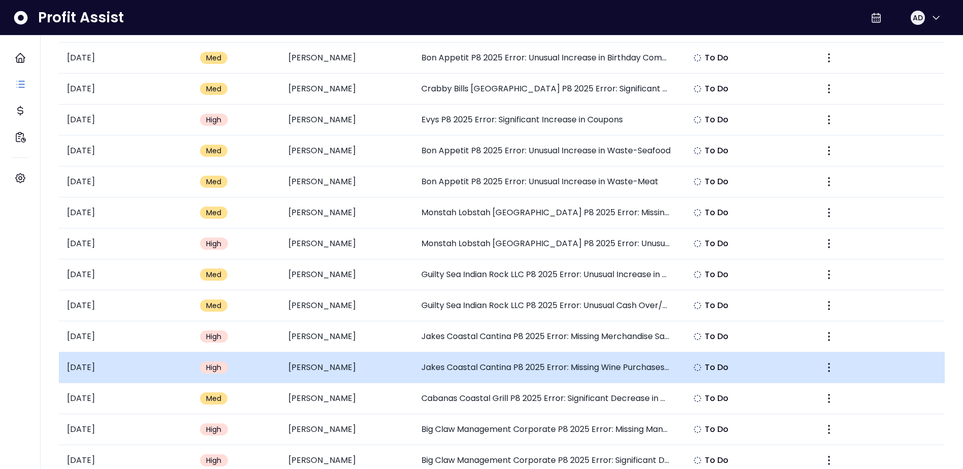
click at [478, 374] on td "Jakes Coastal Cantina P8 2025 Error: Missing Wine Purchases in P8" at bounding box center [546, 367] width 266 height 31
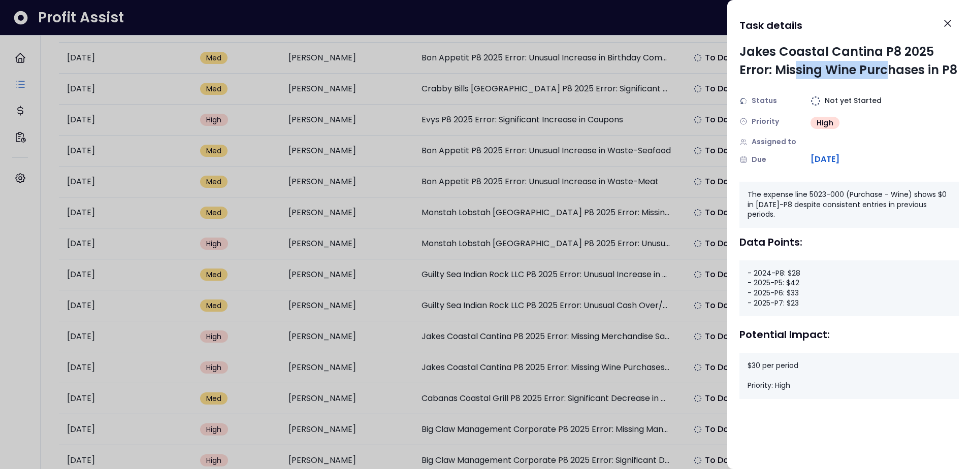
drag, startPoint x: 793, startPoint y: 67, endPoint x: 890, endPoint y: 73, distance: 97.7
click at [890, 73] on div "Jakes Coastal Cantina P8 2025 Error: Missing Wine Purchases in P8" at bounding box center [848, 61] width 219 height 37
drag, startPoint x: 890, startPoint y: 73, endPoint x: 939, endPoint y: 77, distance: 49.0
click at [939, 77] on div "Jakes Coastal Cantina P8 2025 Error: Missing Wine Purchases in P8" at bounding box center [848, 61] width 219 height 37
click at [355, 108] on div at bounding box center [485, 234] width 971 height 469
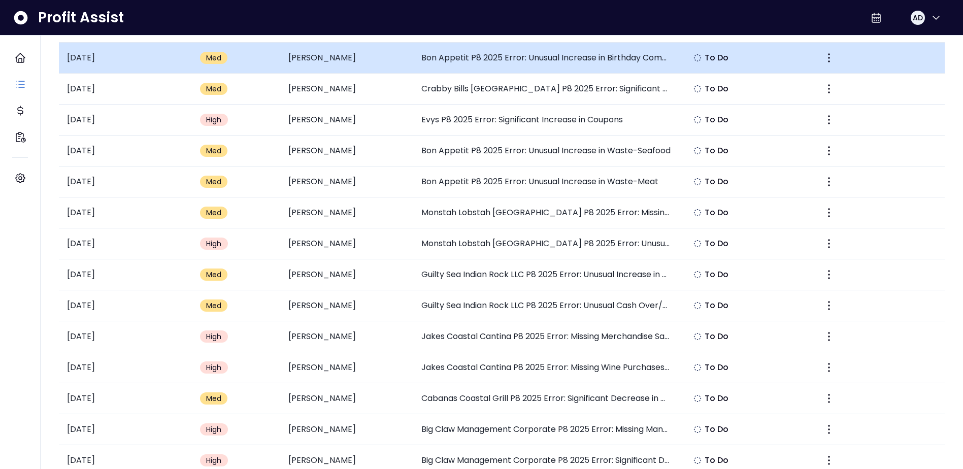
click at [565, 68] on td "Bon Appetit P8 2025 Error: Unusual Increase in Birthday Comps" at bounding box center [546, 58] width 266 height 31
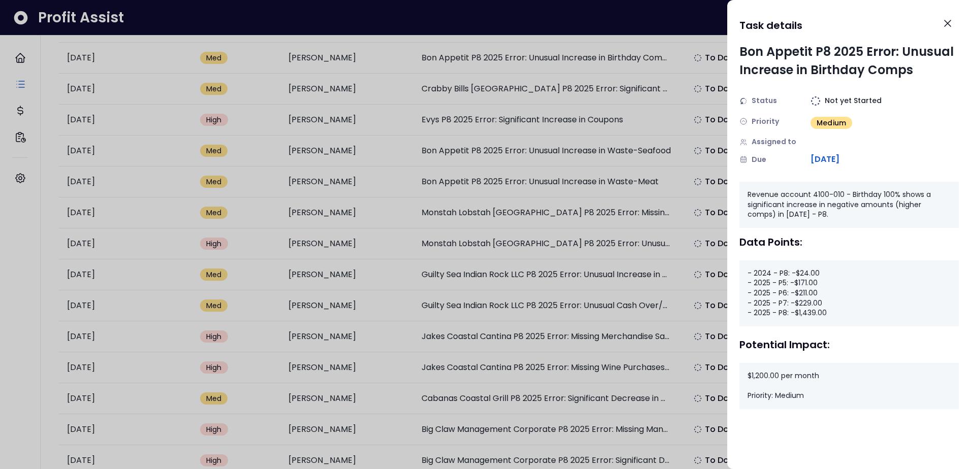
click at [399, 271] on div at bounding box center [485, 234] width 971 height 469
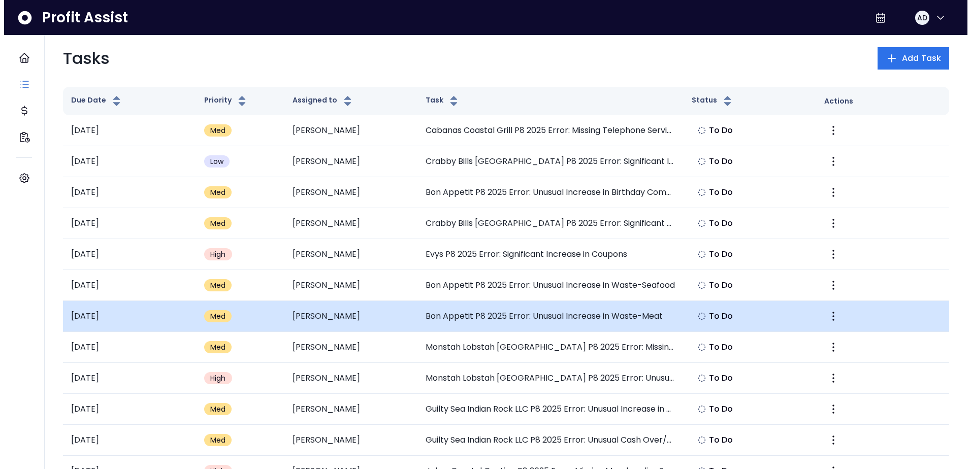
scroll to position [0, 0]
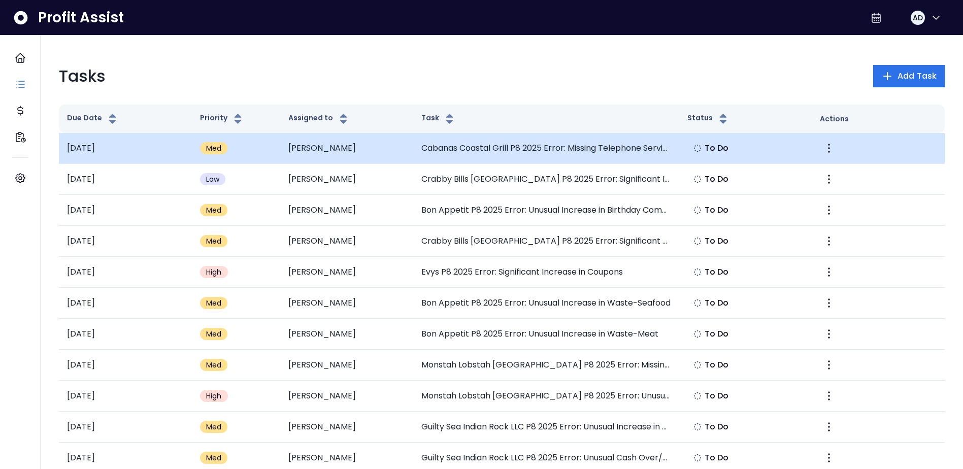
click at [562, 148] on td "Cabanas Coastal Grill P8 2025 Error: Missing Telephone Service" at bounding box center [546, 148] width 266 height 31
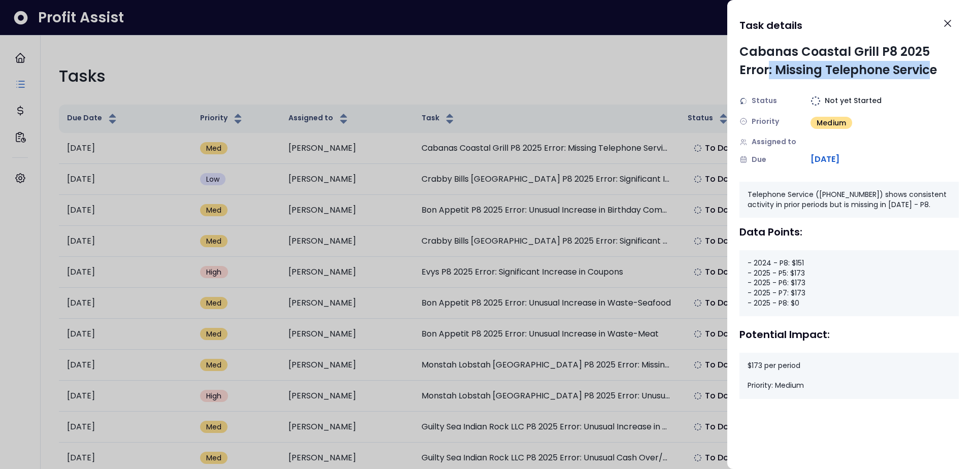
drag, startPoint x: 769, startPoint y: 71, endPoint x: 927, endPoint y: 73, distance: 157.9
click at [927, 73] on div "Cabanas Coastal Grill P8 2025 Error: Missing Telephone Service" at bounding box center [848, 61] width 219 height 37
